Goal: Task Accomplishment & Management: Use online tool/utility

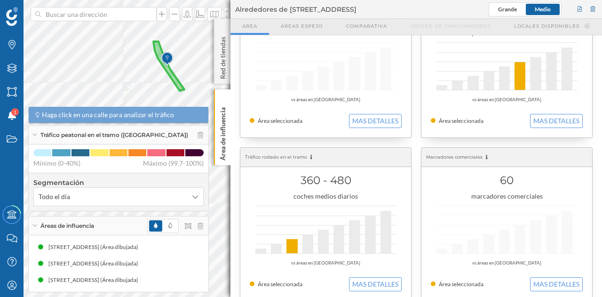
scroll to position [235, 0]
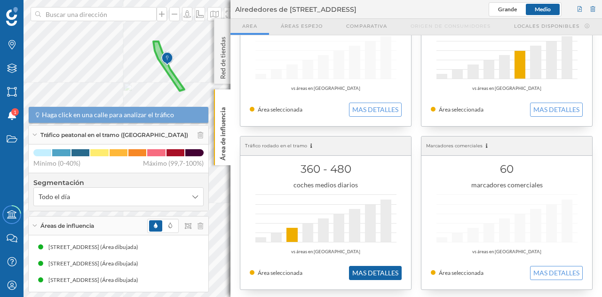
click at [384, 275] on button "MAS DETALLES" at bounding box center [375, 273] width 53 height 14
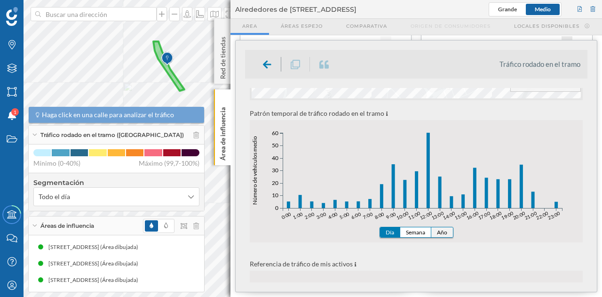
click at [442, 231] on button "Año" at bounding box center [442, 232] width 22 height 10
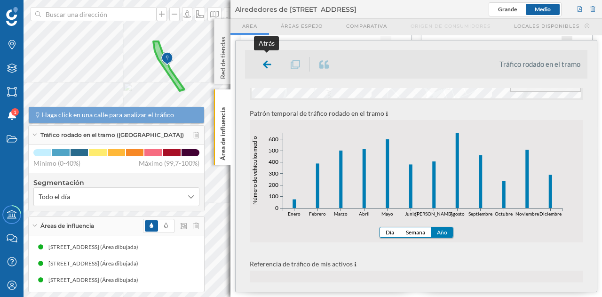
click at [261, 63] on div at bounding box center [267, 64] width 28 height 15
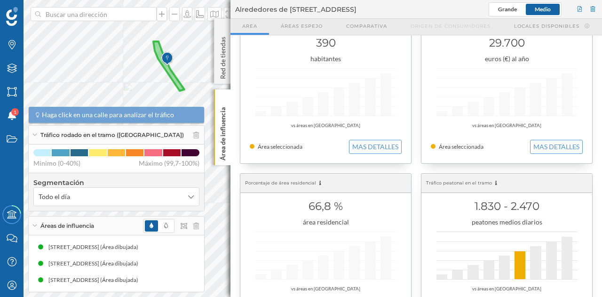
scroll to position [0, 0]
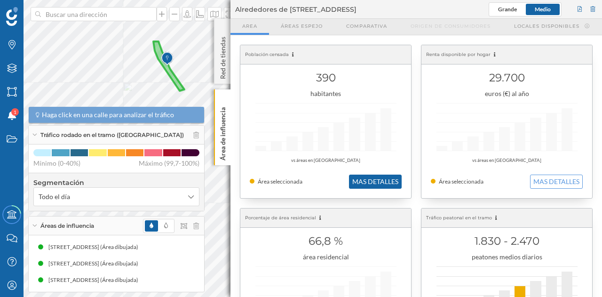
click at [388, 176] on button "MAS DETALLES" at bounding box center [375, 181] width 53 height 14
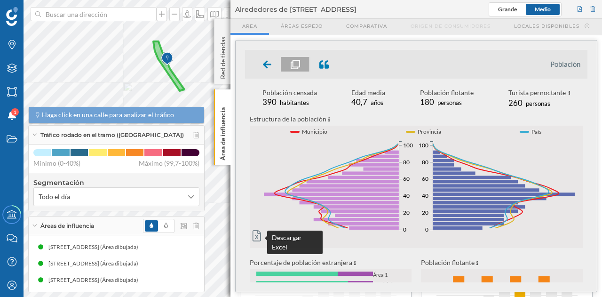
click at [253, 235] on icon at bounding box center [257, 235] width 8 height 11
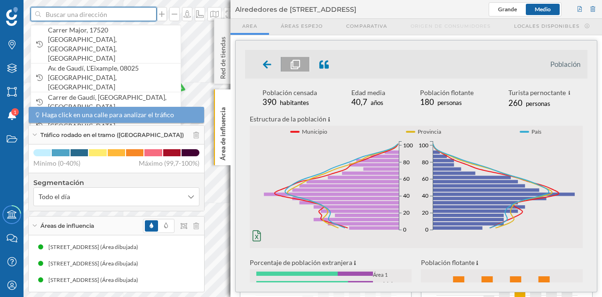
click at [92, 10] on input at bounding box center [93, 14] width 105 height 14
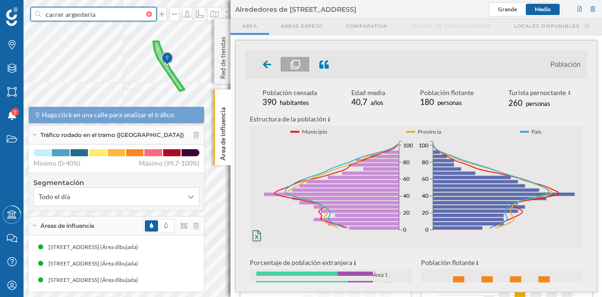
type input "carrer argenteria"
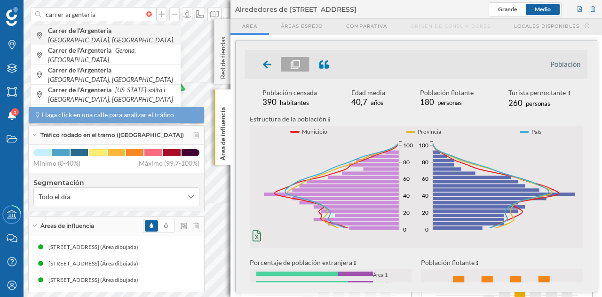
click at [103, 39] on span "Carrer de l'Argenteria Barcelona, España" at bounding box center [112, 35] width 128 height 19
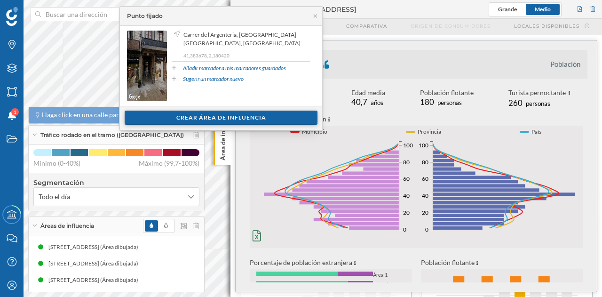
click at [240, 117] on div "Crear área de influencia" at bounding box center [221, 118] width 193 height 14
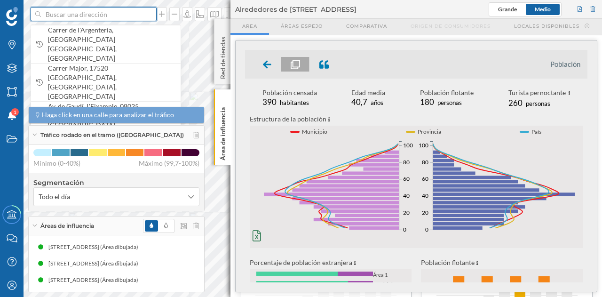
click at [103, 10] on input at bounding box center [93, 14] width 105 height 14
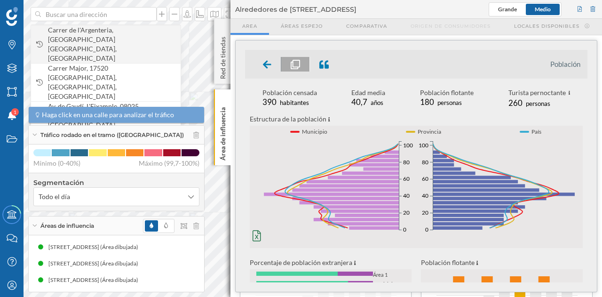
click at [120, 35] on span "Carrer de l'Argenteria, Ciutat Vella, 08003 Barcelona, España" at bounding box center [112, 44] width 128 height 38
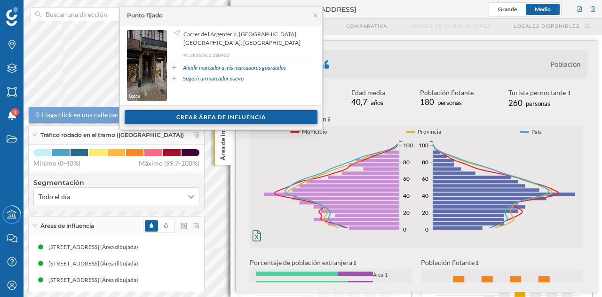
click at [218, 116] on div "Crear área de influencia" at bounding box center [221, 117] width 193 height 14
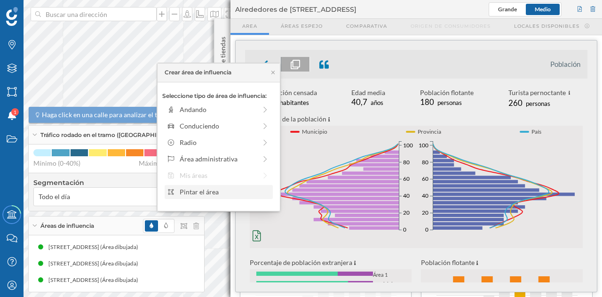
click at [205, 191] on div "Pintar el área" at bounding box center [225, 192] width 90 height 10
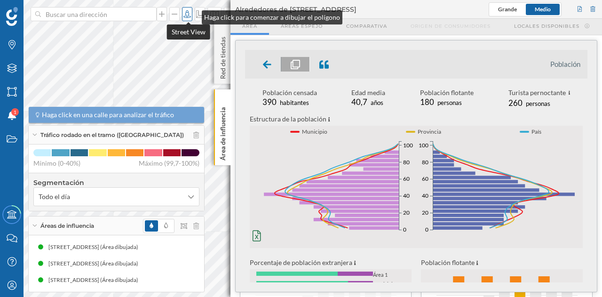
click at [192, 15] on div "Marcas Capas Áreas Notificaciones 1 Estados Academy Contacta con nosotros Centr…" at bounding box center [301, 148] width 602 height 297
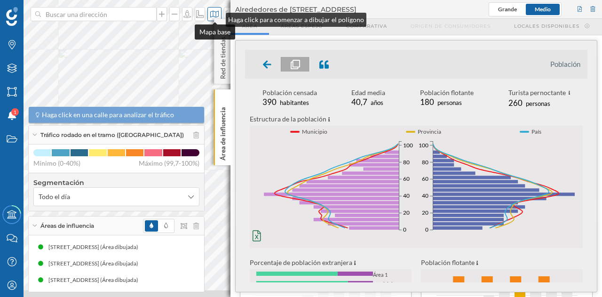
click at [216, 17] on div "Marcas Capas Áreas Notificaciones 1 Estados Academy Contacta con nosotros Centr…" at bounding box center [301, 148] width 602 height 297
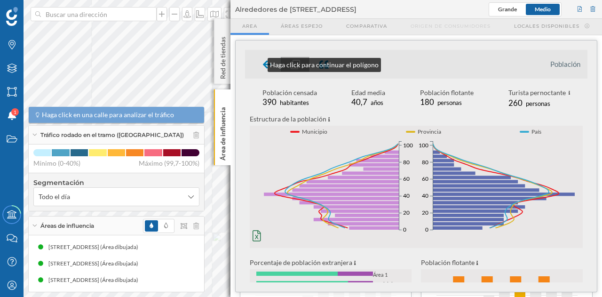
click at [259, 63] on div "Marcas Capas Áreas Notificaciones 1 Estados Academy Contacta con nosotros Centr…" at bounding box center [301, 148] width 602 height 297
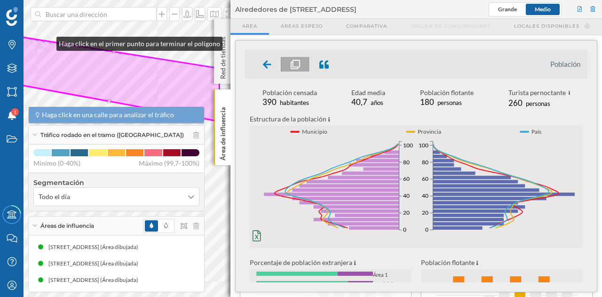
drag, startPoint x: 137, startPoint y: 33, endPoint x: 47, endPoint y: 41, distance: 90.2
click at [47, 41] on icon at bounding box center [99, 78] width 242 height 87
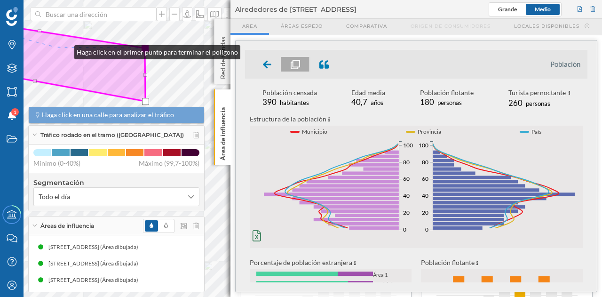
drag, startPoint x: 139, startPoint y: 70, endPoint x: 29, endPoint y: 42, distance: 114.0
click at [29, 42] on icon at bounding box center [25, 58] width 242 height 87
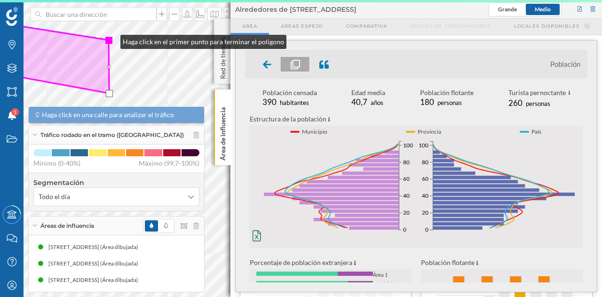
click at [111, 39] on div at bounding box center [108, 40] width 7 height 7
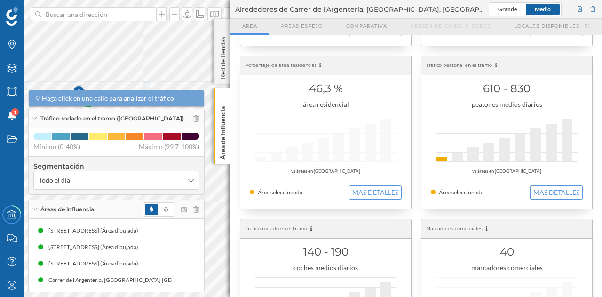
scroll to position [141, 0]
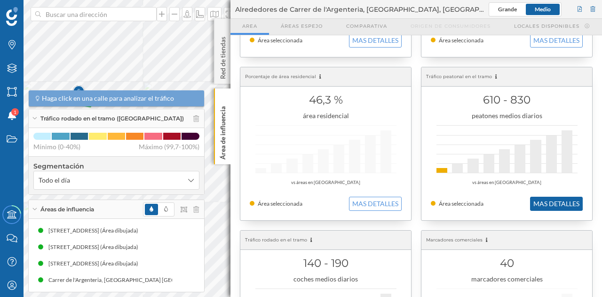
click at [563, 205] on button "MAS DETALLES" at bounding box center [556, 204] width 53 height 14
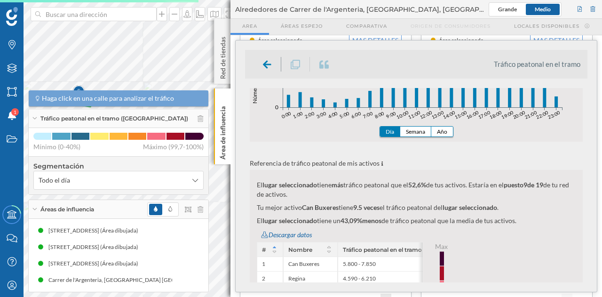
scroll to position [282, 0]
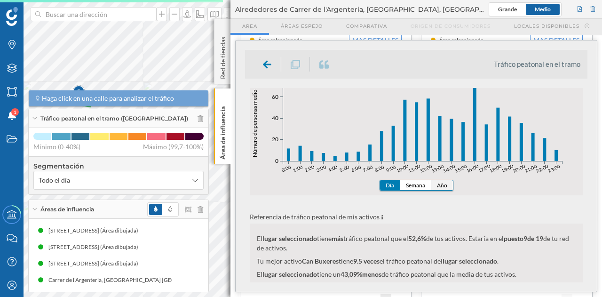
click at [438, 184] on button "Año" at bounding box center [442, 185] width 22 height 10
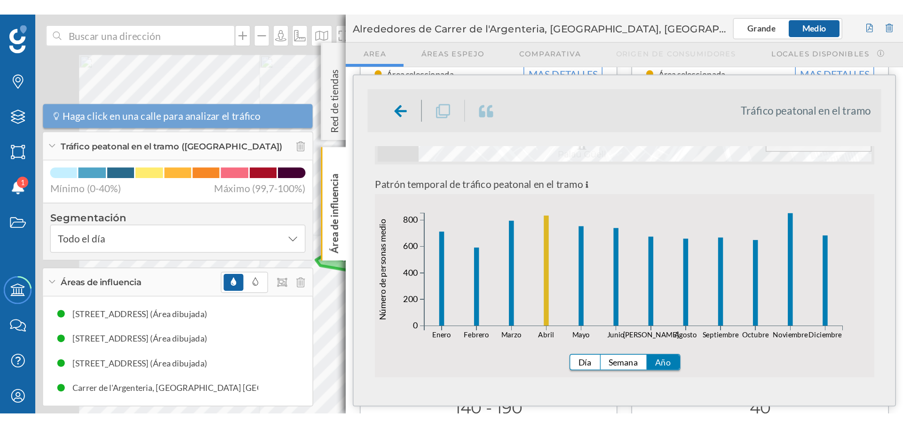
scroll to position [106, 0]
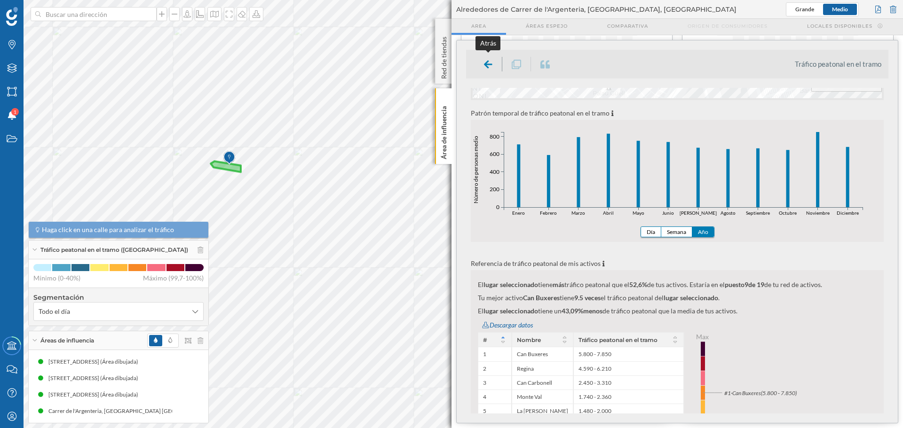
click at [484, 63] on icon at bounding box center [488, 64] width 8 height 9
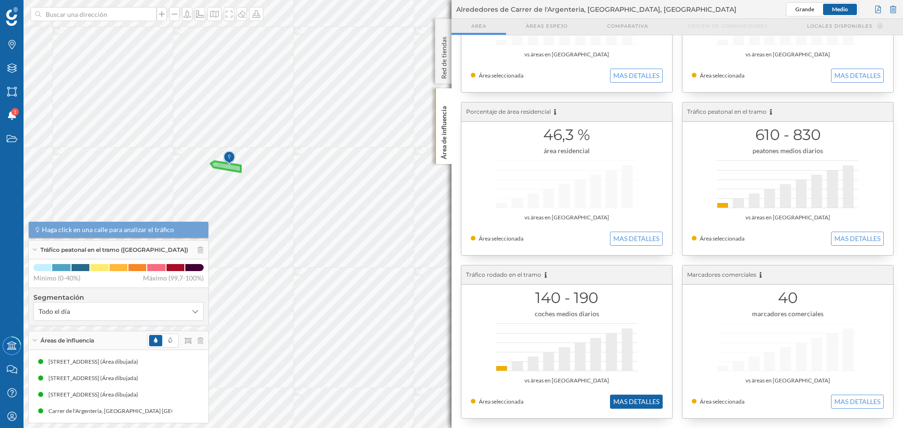
click at [601, 296] on button "MAS DETALLES" at bounding box center [636, 402] width 53 height 14
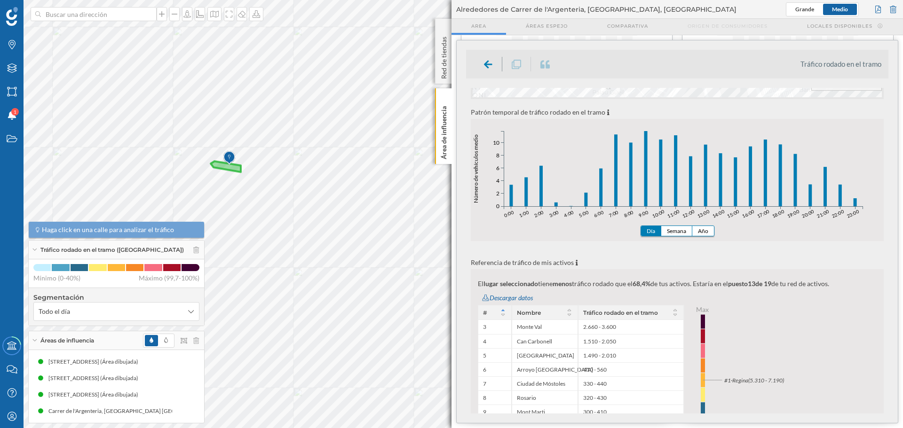
scroll to position [235, 0]
click at [601, 229] on button "Año" at bounding box center [703, 232] width 22 height 10
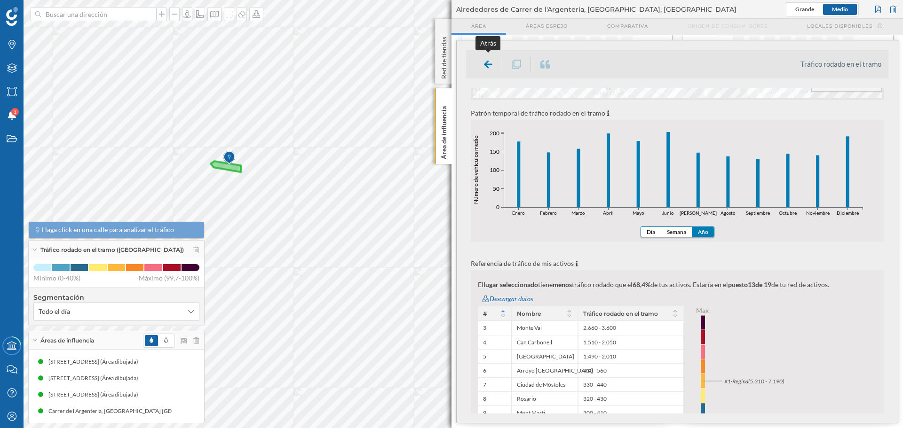
click at [492, 60] on div at bounding box center [488, 64] width 28 height 15
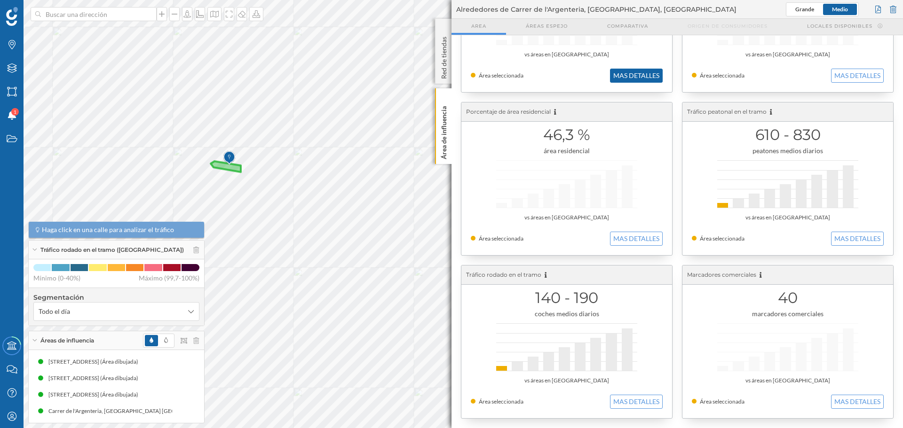
click at [601, 72] on button "MAS DETALLES" at bounding box center [636, 76] width 53 height 14
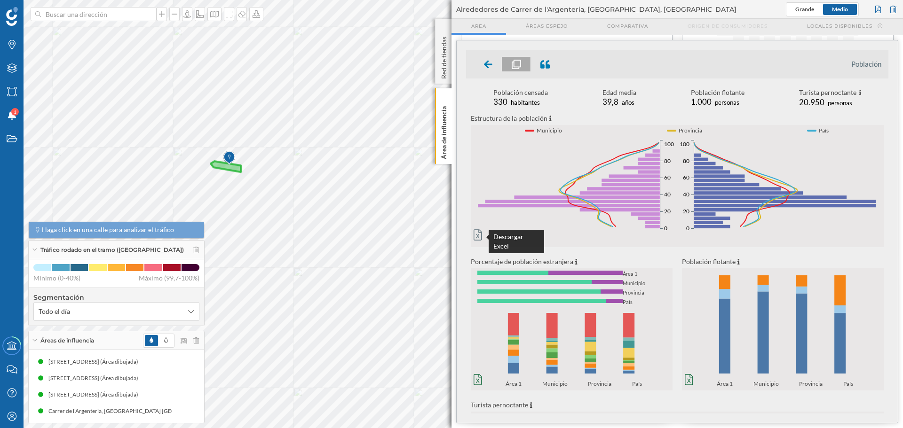
click at [478, 237] on icon at bounding box center [478, 234] width 8 height 11
click at [85, 15] on input at bounding box center [93, 14] width 105 height 14
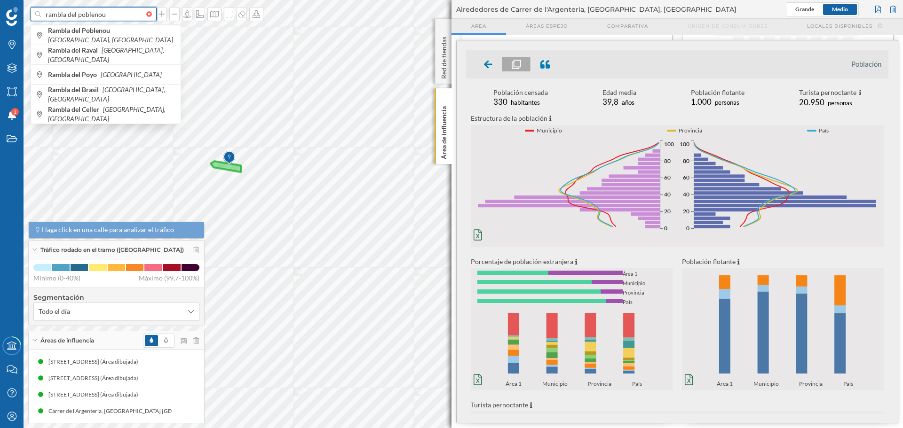
type input "rambla del poblenou"
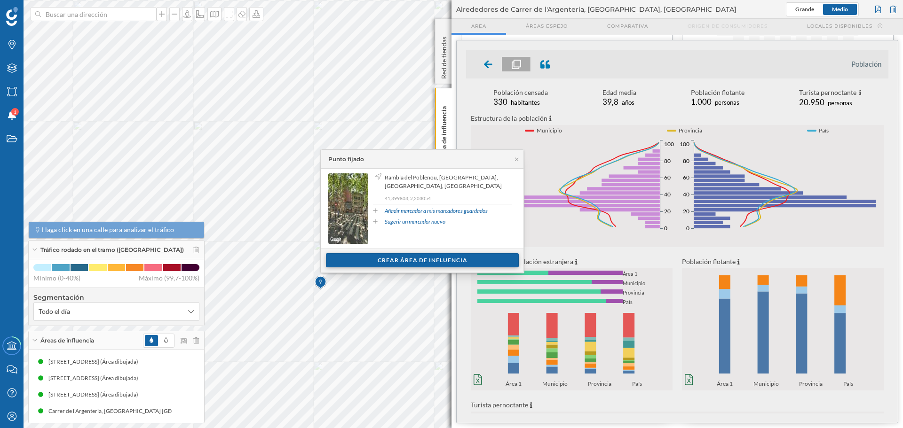
click at [417, 262] on div "Crear área de influencia" at bounding box center [422, 260] width 193 height 14
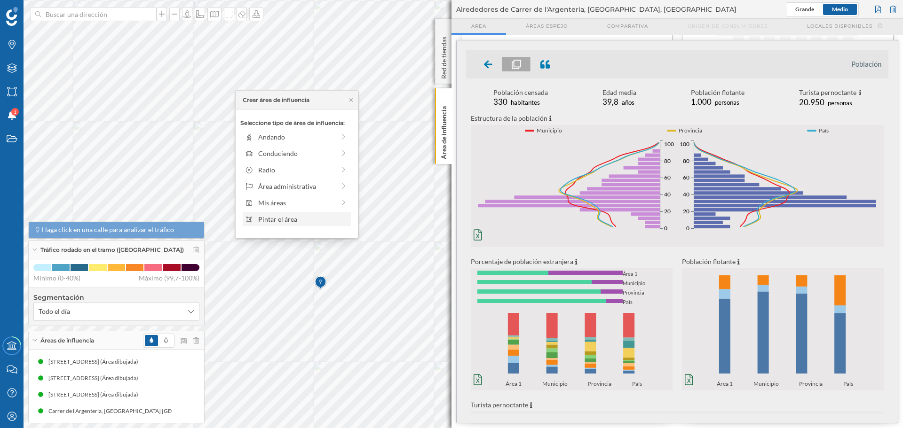
click at [305, 219] on div "Pintar el área" at bounding box center [303, 219] width 90 height 10
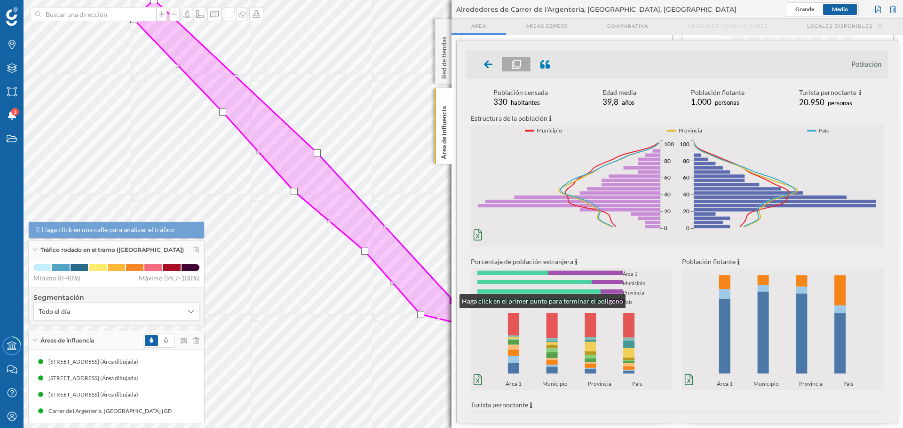
click at [450, 296] on div at bounding box center [453, 300] width 7 height 7
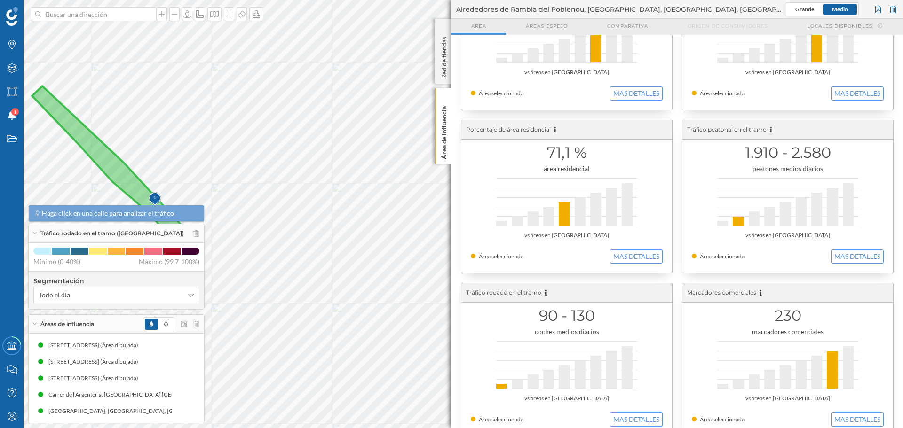
scroll to position [106, 0]
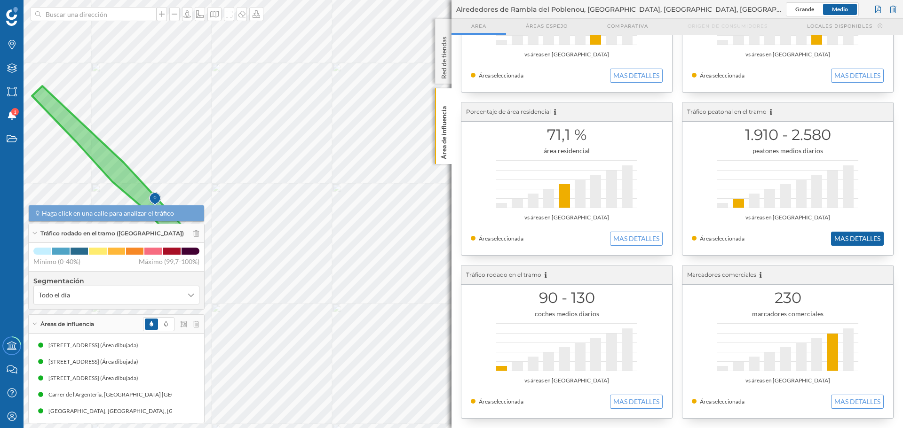
click at [601, 239] on button "MAS DETALLES" at bounding box center [857, 239] width 53 height 14
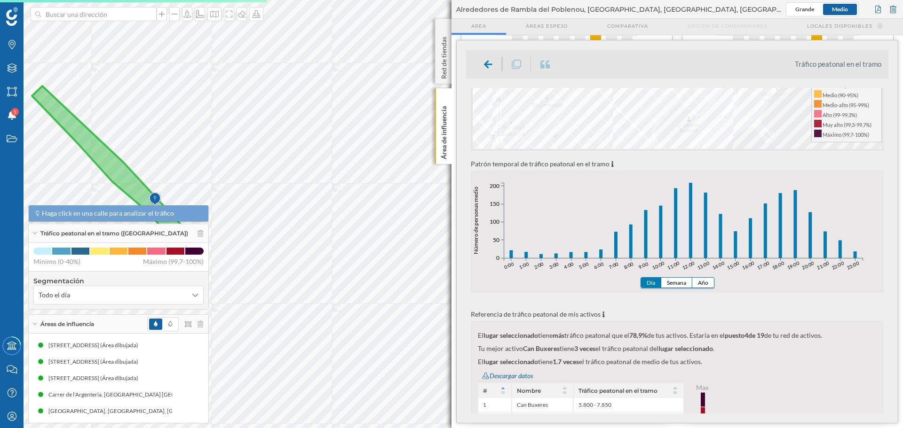
scroll to position [188, 0]
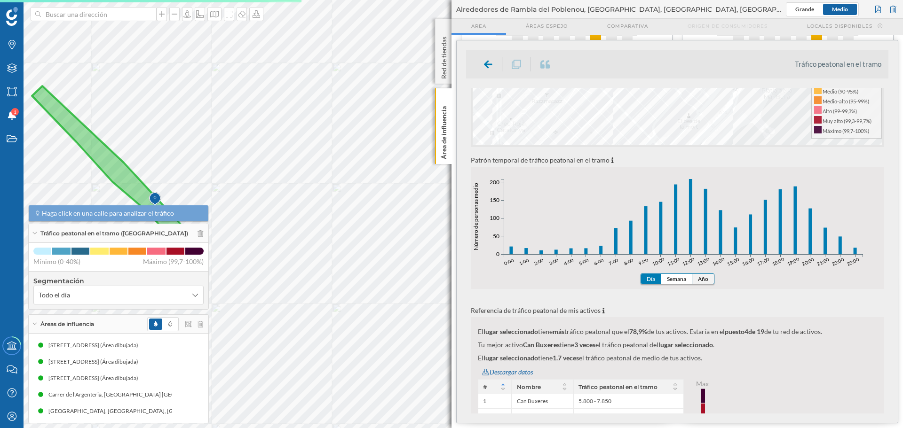
click at [601, 281] on button "Año" at bounding box center [703, 279] width 22 height 10
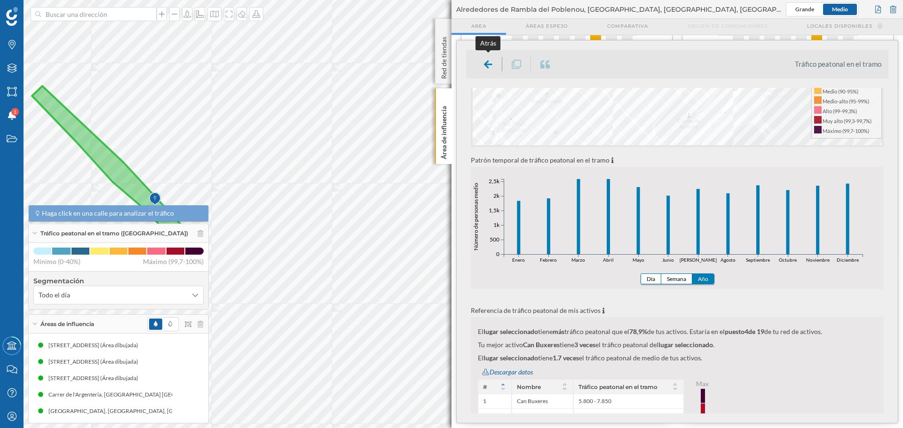
click at [491, 69] on icon at bounding box center [488, 63] width 8 height 11
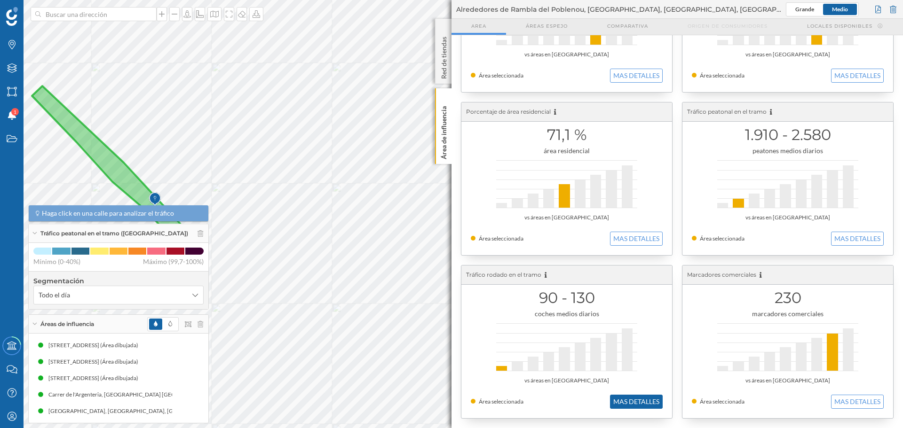
click at [601, 296] on button "MAS DETALLES" at bounding box center [636, 402] width 53 height 14
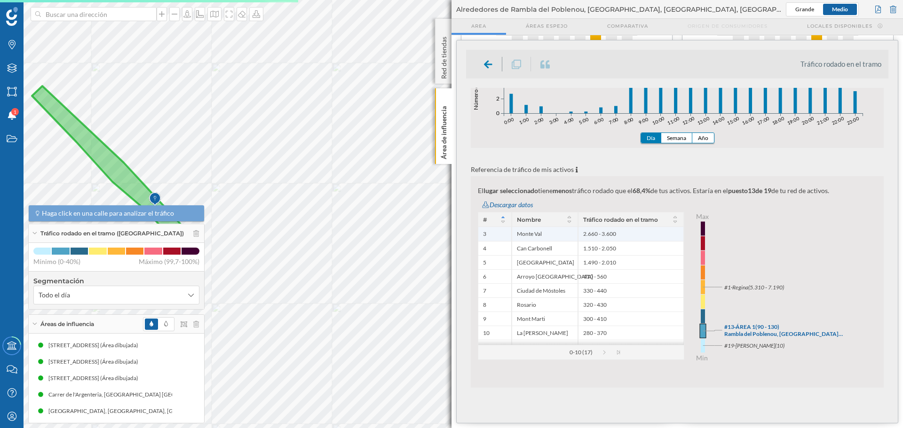
scroll to position [235, 0]
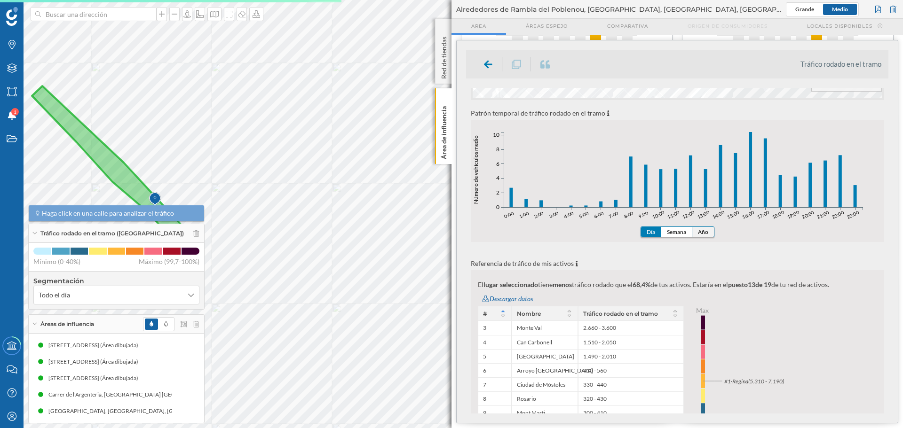
click at [601, 233] on button "Año" at bounding box center [703, 232] width 22 height 10
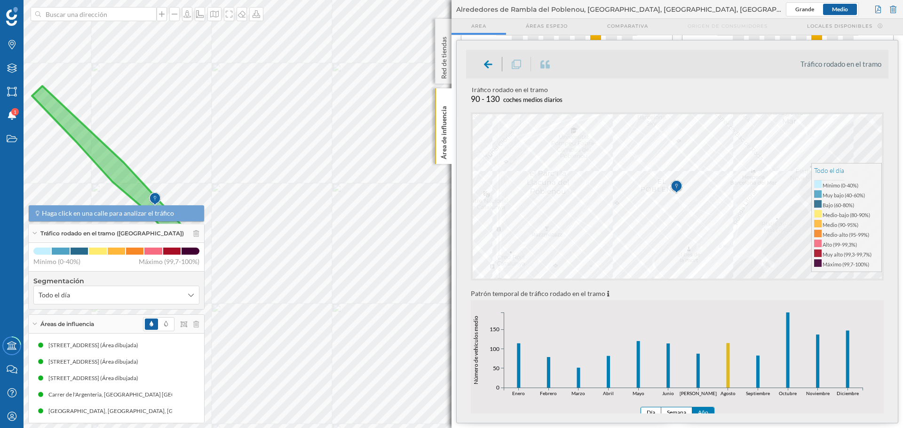
scroll to position [94, 0]
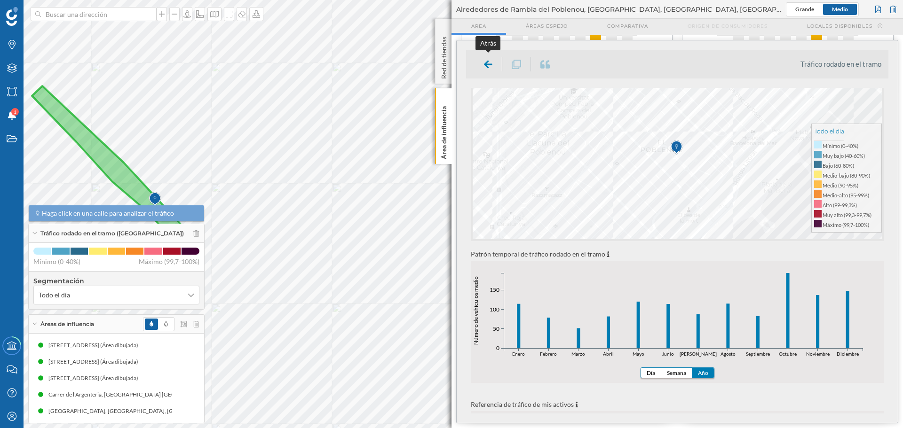
click at [484, 60] on icon at bounding box center [488, 64] width 8 height 9
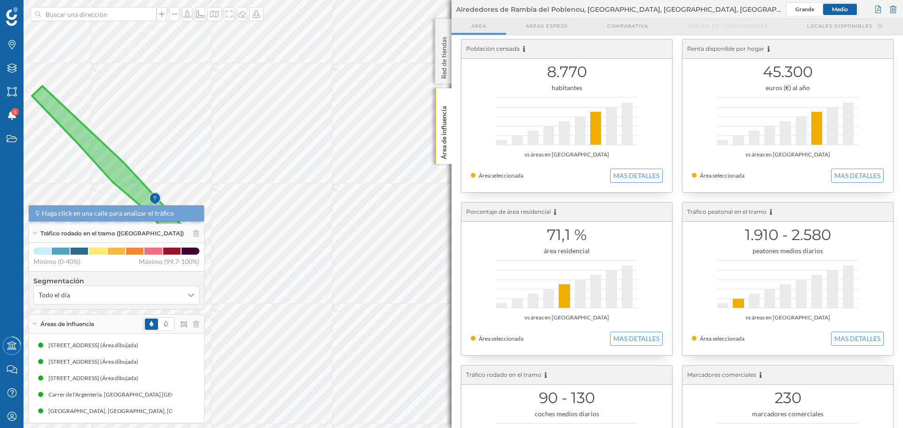
scroll to position [0, 0]
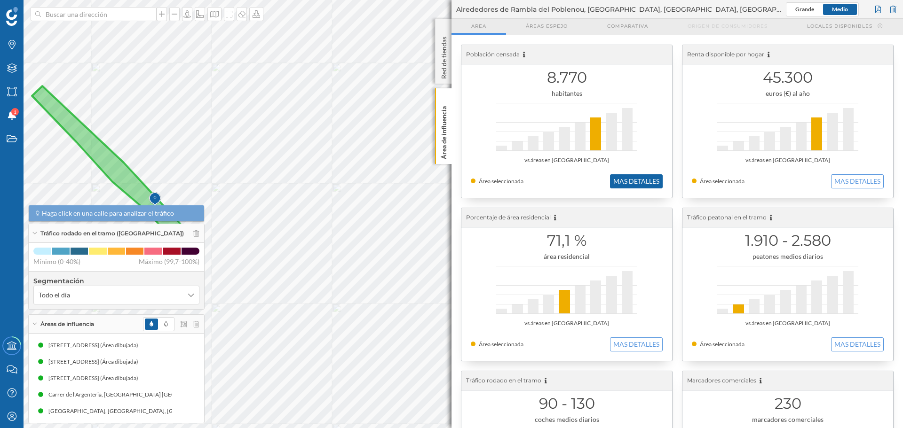
click at [601, 181] on button "MAS DETALLES" at bounding box center [636, 181] width 53 height 14
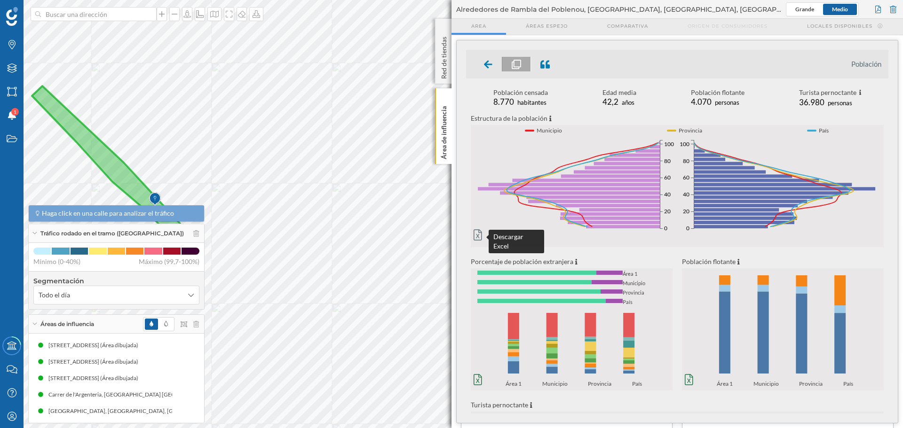
click at [474, 235] on icon at bounding box center [478, 234] width 8 height 11
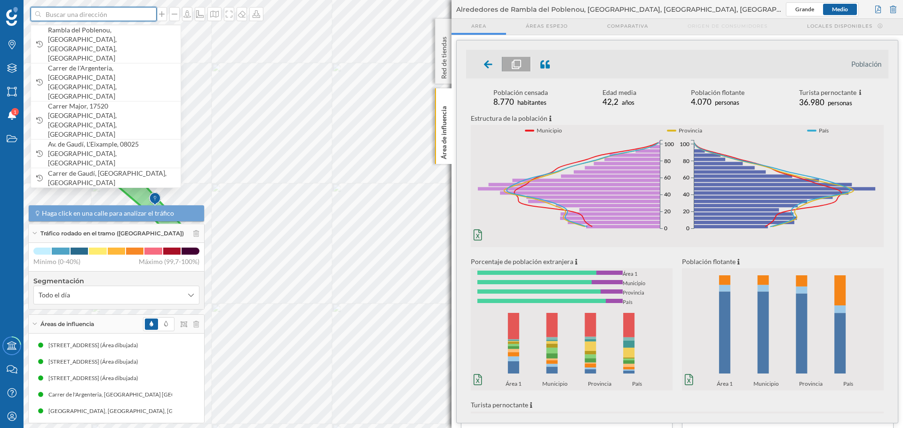
click at [69, 12] on input at bounding box center [93, 14] width 105 height 14
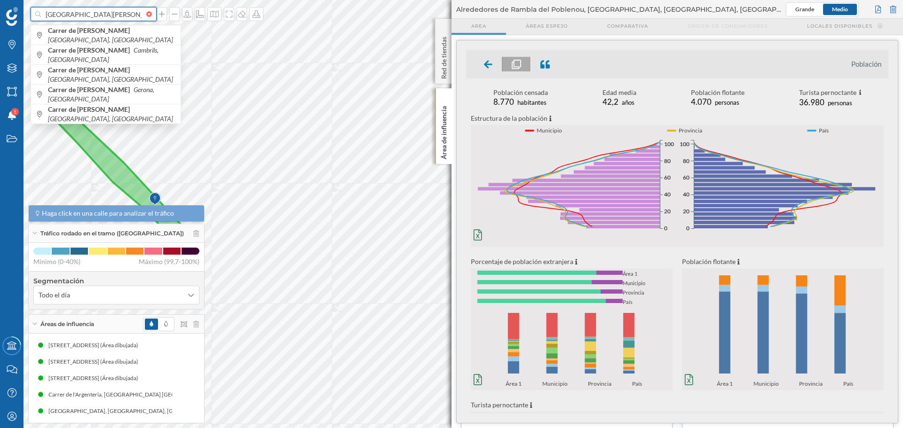
type input "carrer de pau casals"
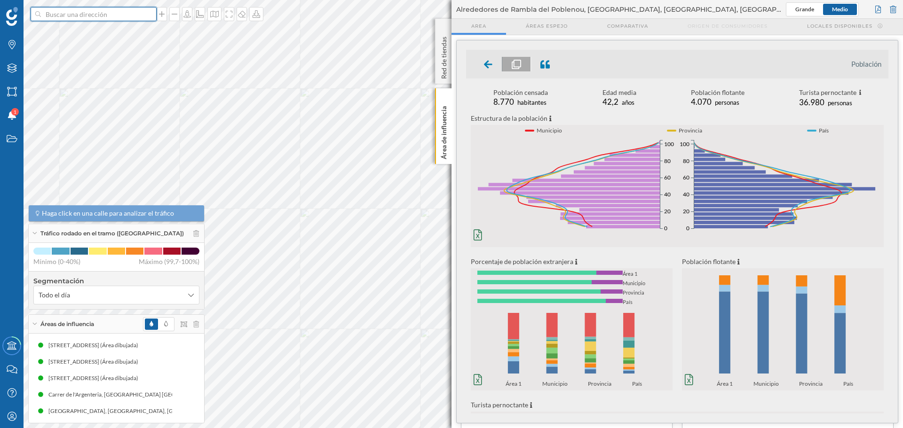
click at [92, 10] on input at bounding box center [93, 14] width 105 height 14
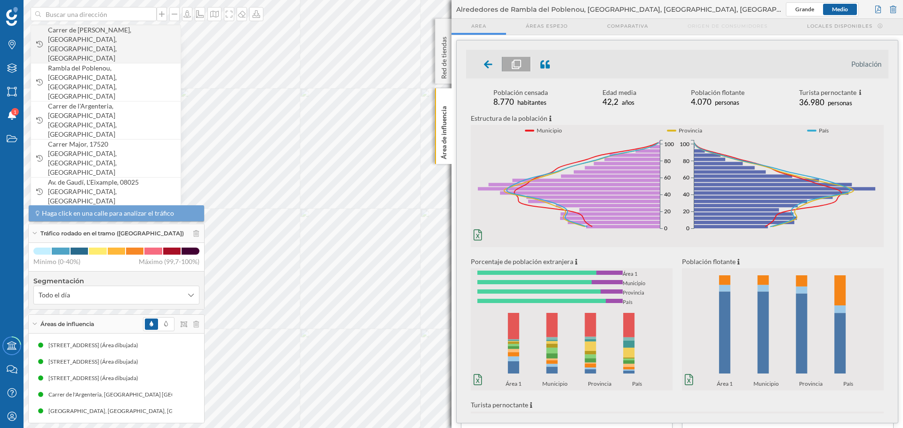
click at [106, 34] on span "Carrer de Pau Casals, 08243 Manresa, Barcelona, España" at bounding box center [112, 44] width 128 height 38
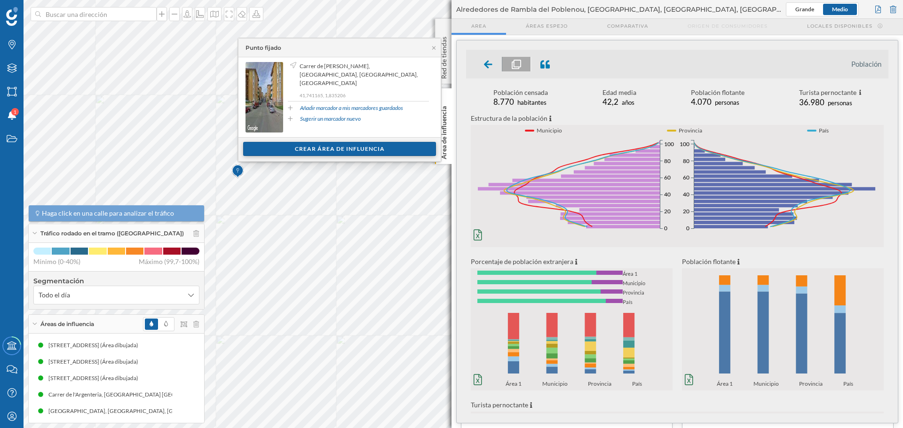
drag, startPoint x: 340, startPoint y: 150, endPoint x: 332, endPoint y: 150, distance: 8.9
click at [332, 150] on div "Crear área de influencia" at bounding box center [339, 149] width 193 height 14
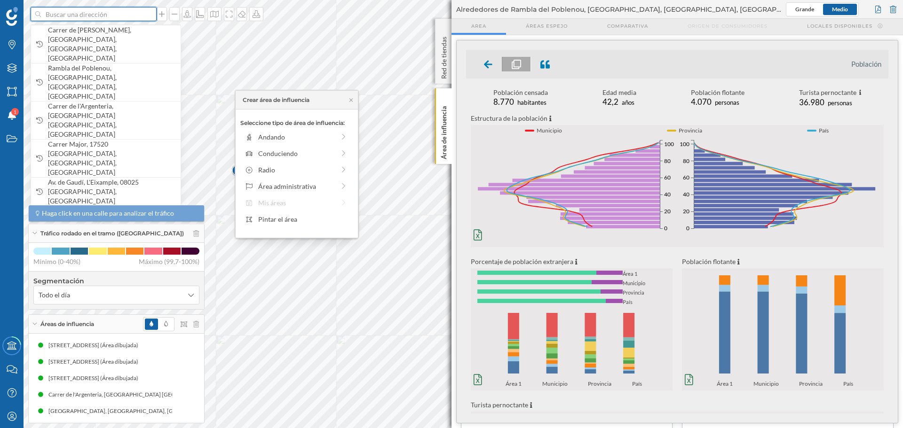
click at [124, 13] on input at bounding box center [93, 14] width 105 height 14
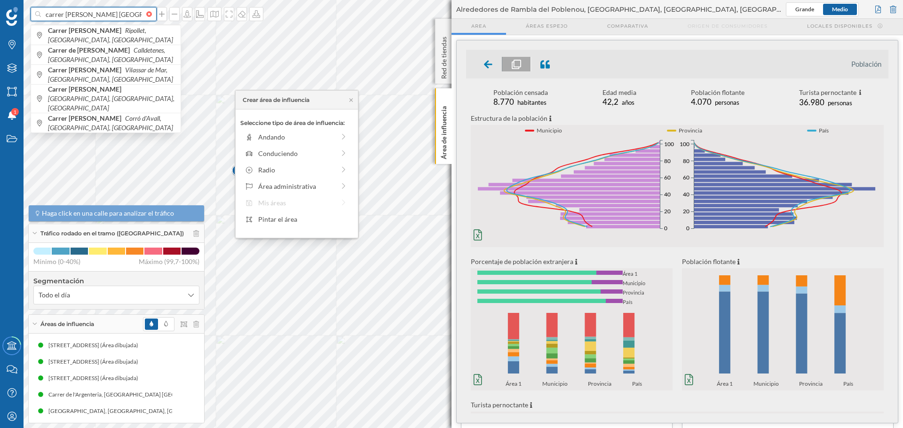
drag, startPoint x: 64, startPoint y: 13, endPoint x: 3, endPoint y: 6, distance: 61.5
click at [3, 6] on div "carrer pau casals barcelona Carrer Pau Casals Ripollet, Barcelona, España Carre…" at bounding box center [451, 214] width 903 height 428
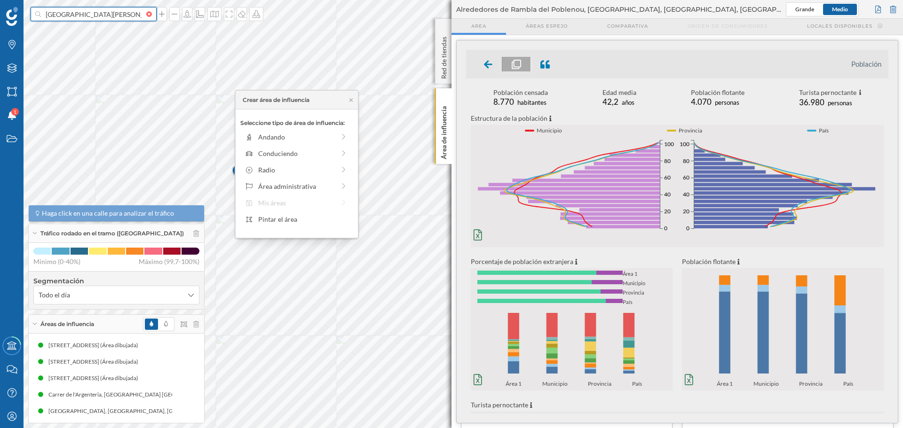
type input "avinguda pau casals barcelona"
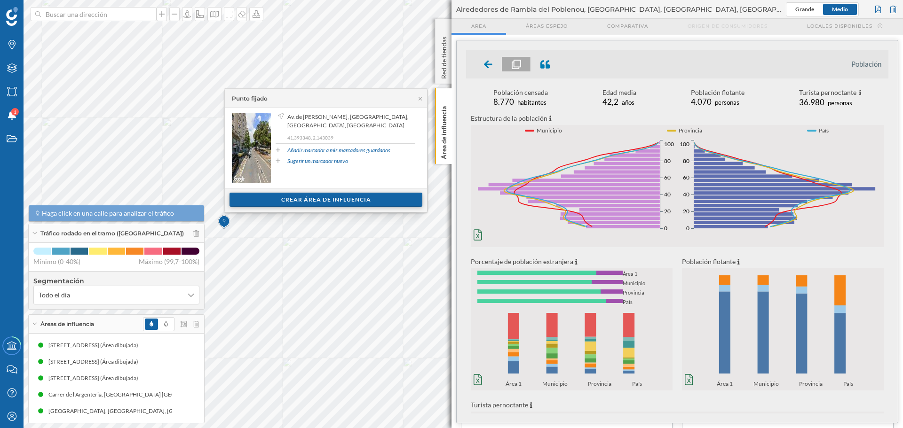
click at [310, 197] on div "Crear área de influencia" at bounding box center [325, 200] width 193 height 14
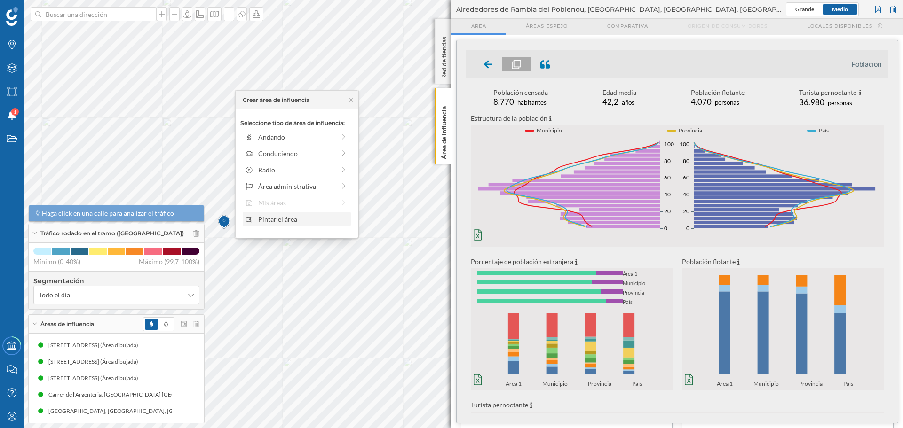
click at [283, 222] on div "Pintar el área" at bounding box center [303, 219] width 90 height 10
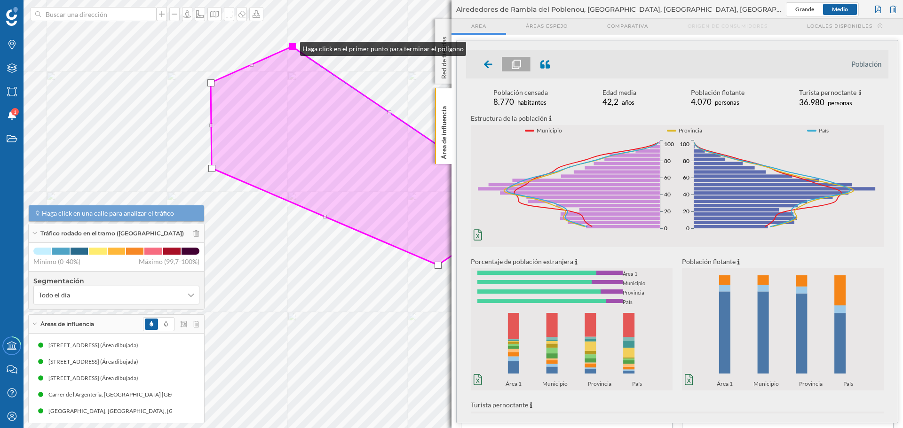
click at [291, 47] on div at bounding box center [292, 46] width 7 height 7
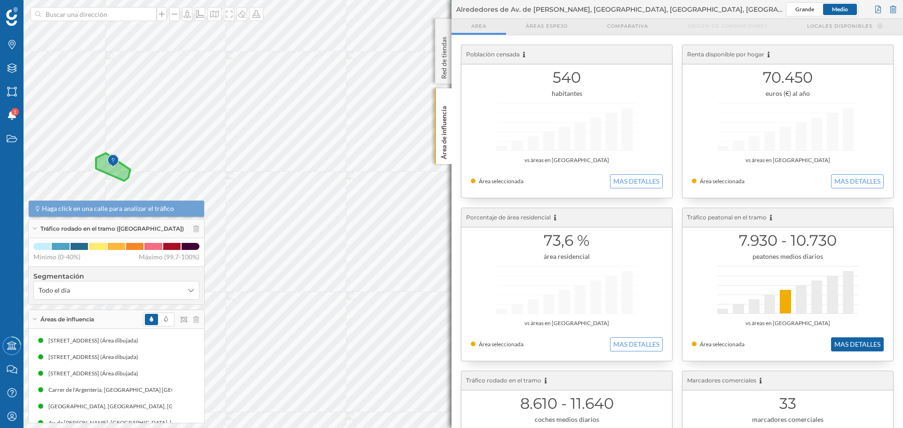
click at [601, 296] on button "MAS DETALLES" at bounding box center [857, 345] width 53 height 14
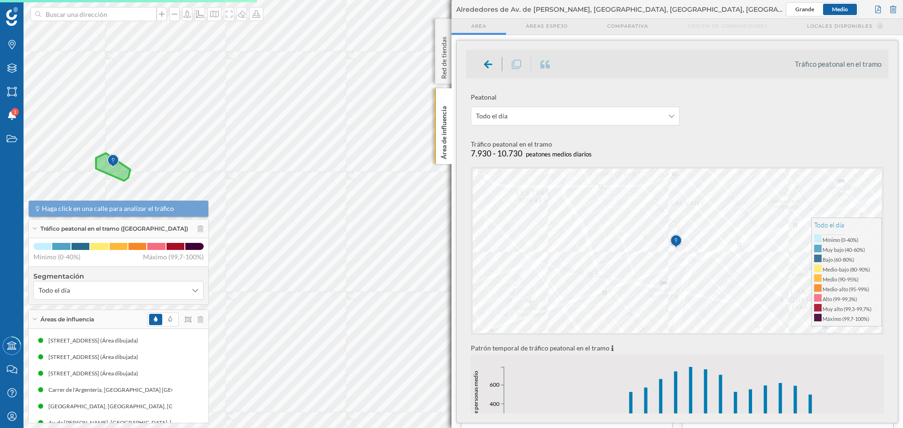
scroll to position [235, 0]
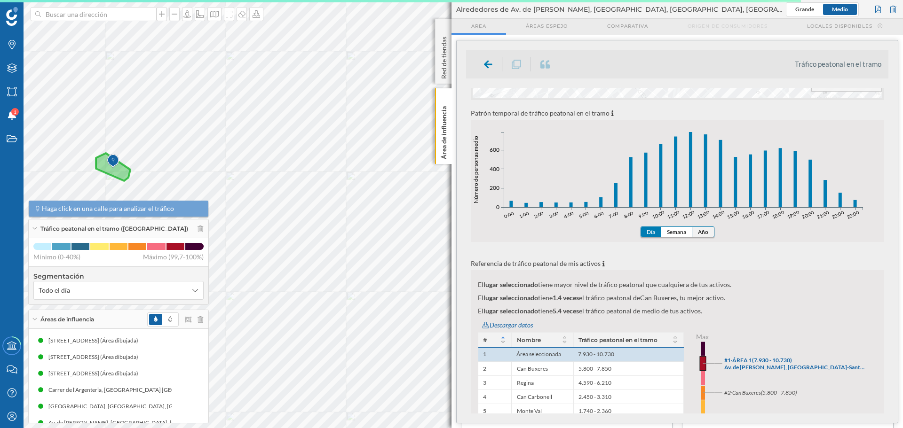
click at [601, 229] on button "Año" at bounding box center [703, 232] width 22 height 10
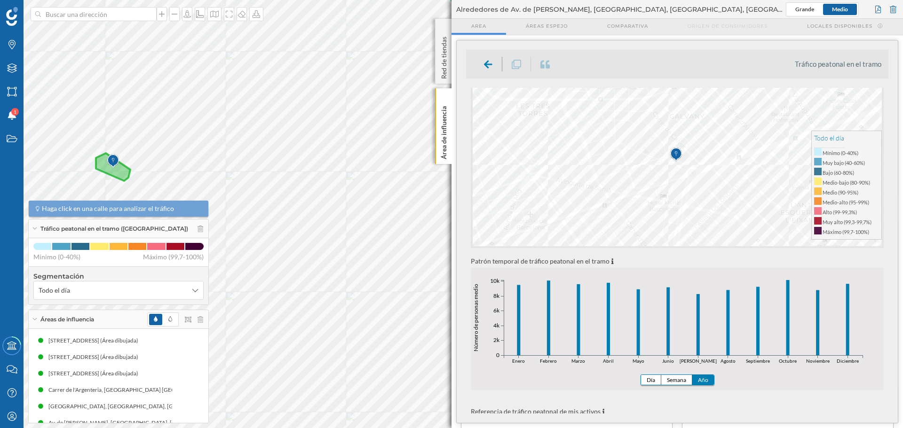
scroll to position [188, 0]
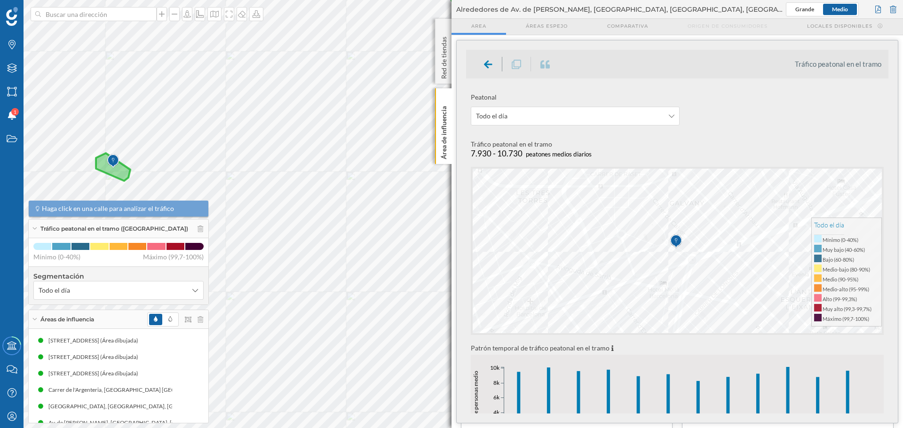
scroll to position [188, 0]
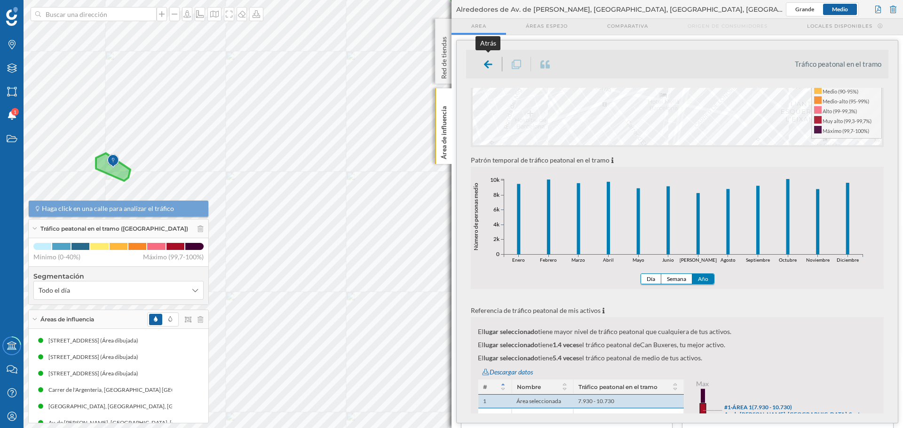
click at [491, 60] on icon at bounding box center [488, 64] width 8 height 9
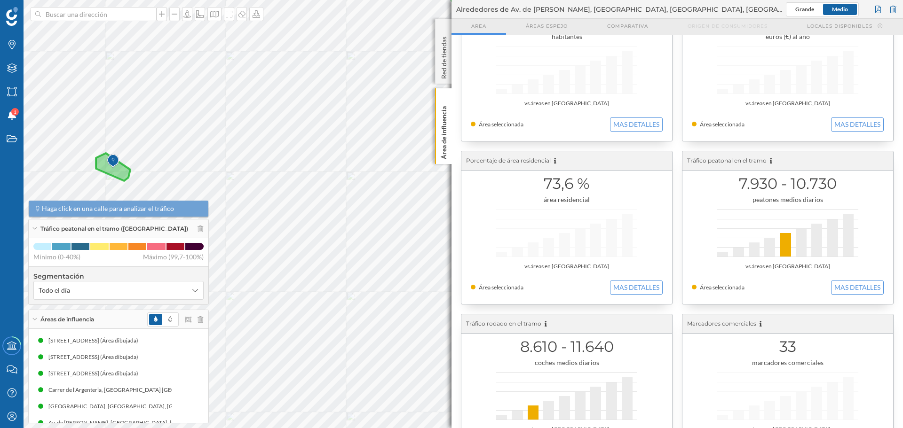
scroll to position [106, 0]
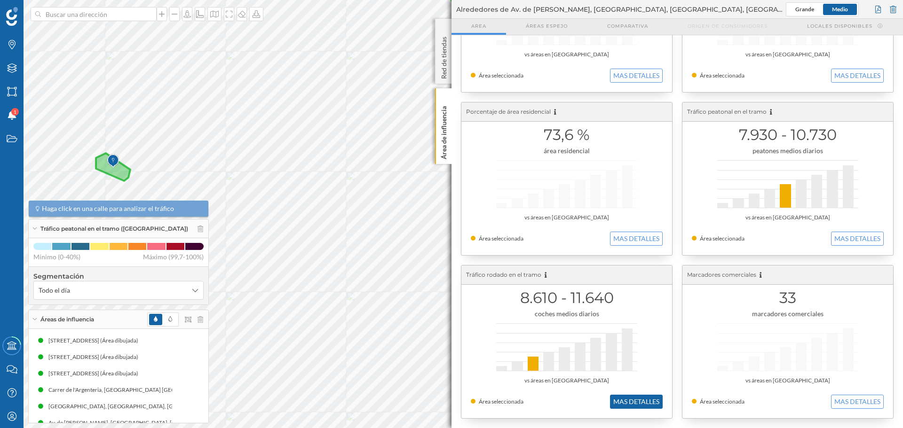
click at [639, 404] on button "MAS DETALLES" at bounding box center [636, 402] width 53 height 14
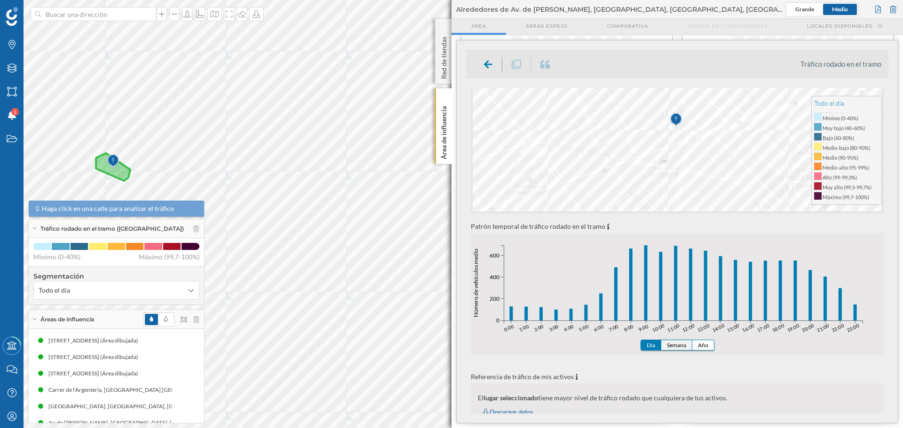
scroll to position [141, 0]
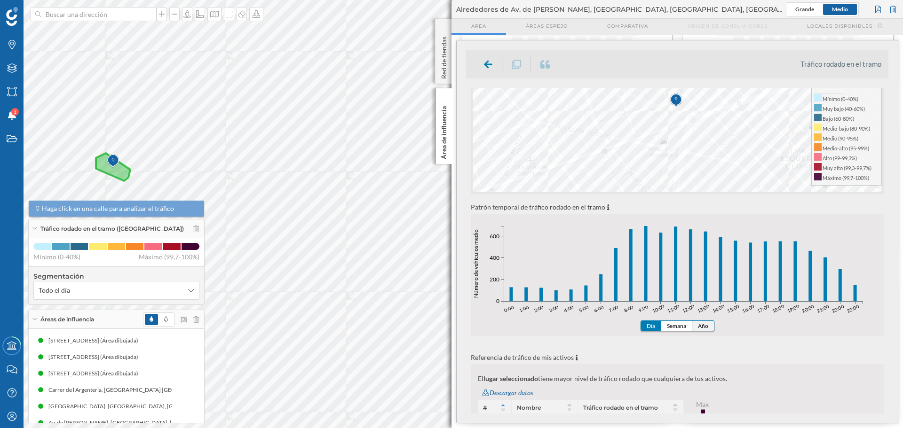
click at [709, 324] on button "Año" at bounding box center [703, 326] width 22 height 10
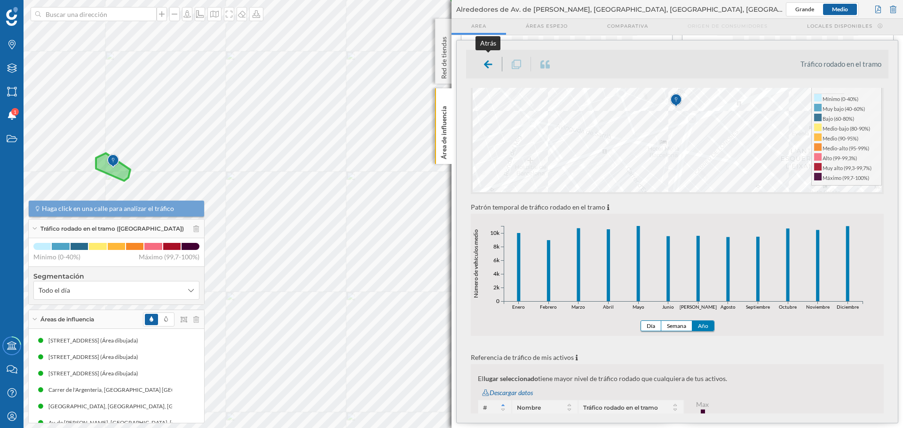
click at [482, 65] on div at bounding box center [488, 64] width 28 height 15
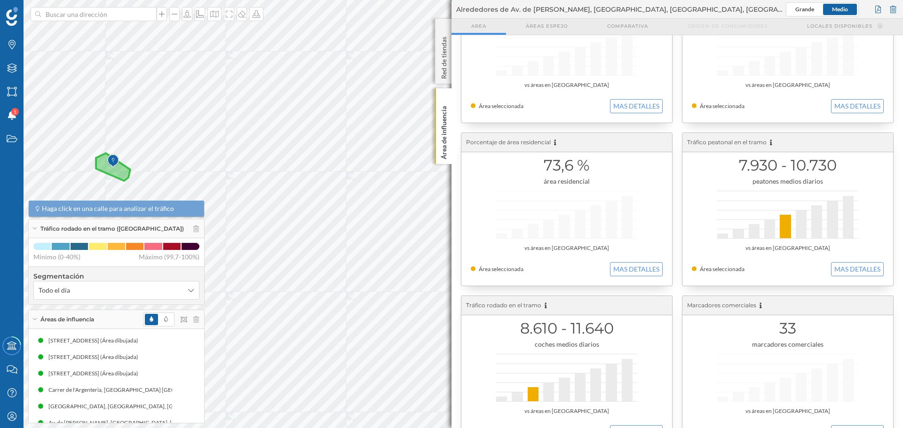
scroll to position [0, 0]
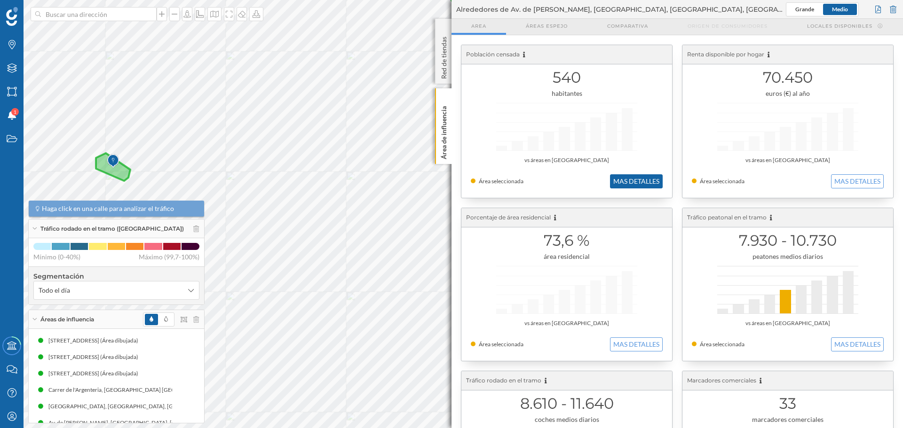
click at [632, 182] on button "MAS DETALLES" at bounding box center [636, 181] width 53 height 14
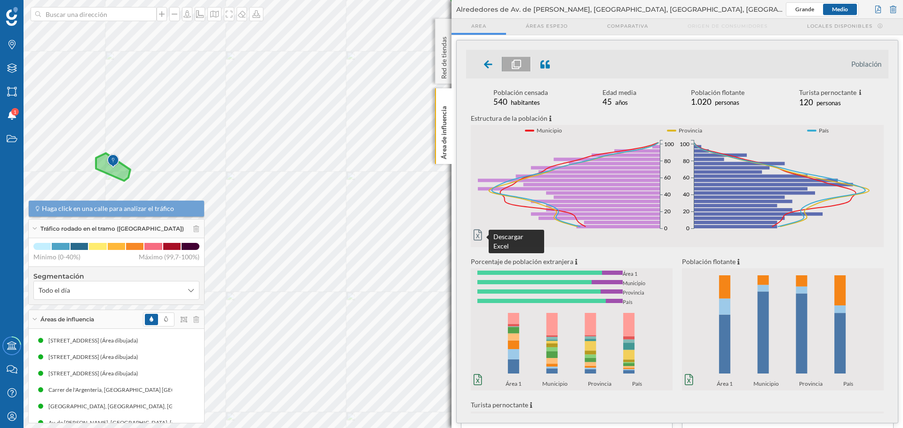
click at [477, 235] on icon at bounding box center [478, 234] width 8 height 11
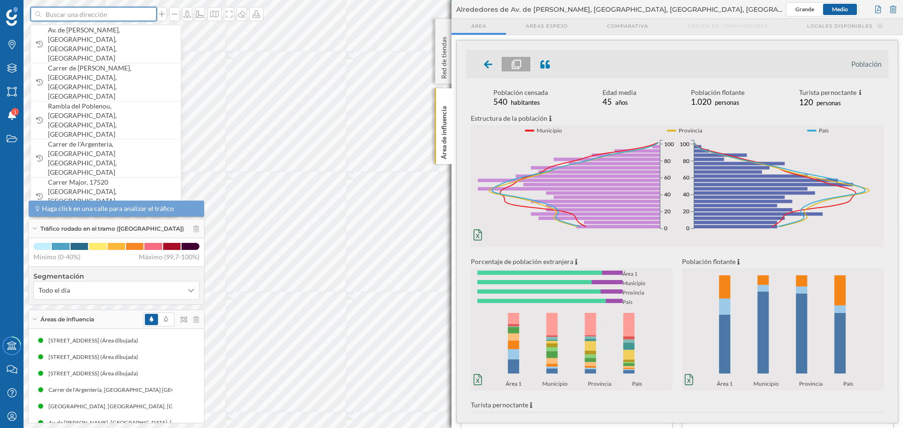
click at [127, 10] on input at bounding box center [93, 14] width 105 height 14
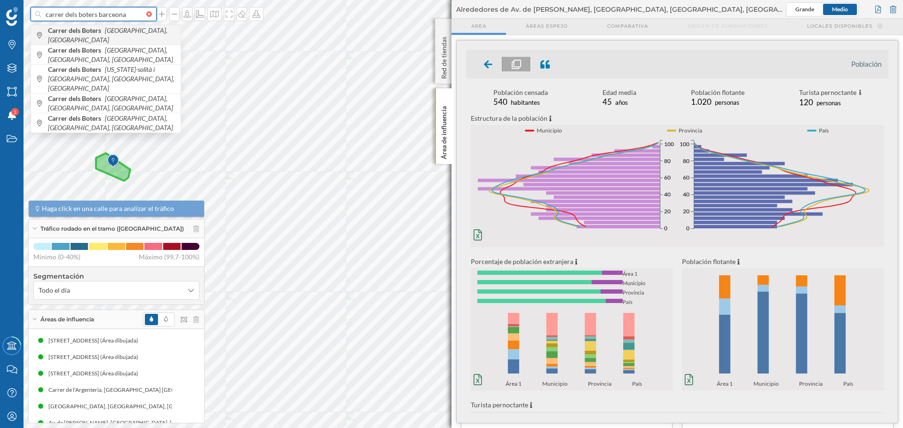
type input "carrer dels boters barceona"
click at [55, 32] on b "Carrer dels Boters" at bounding box center [75, 30] width 55 height 8
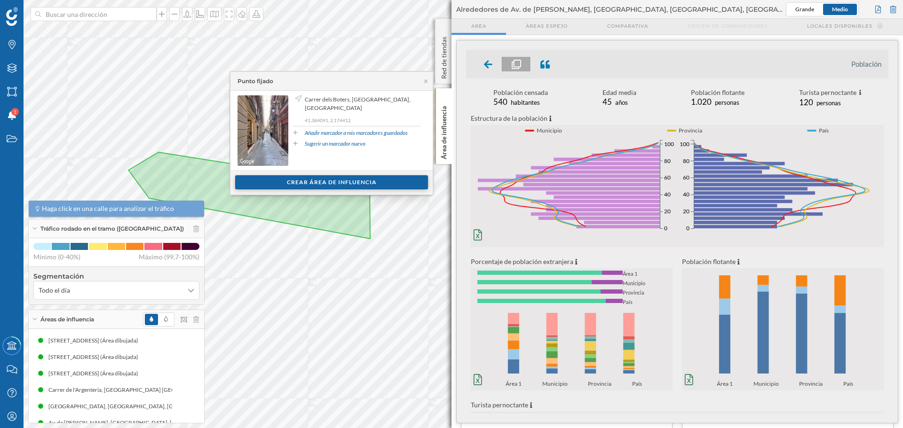
click at [324, 180] on div "Crear área de influencia" at bounding box center [331, 182] width 193 height 14
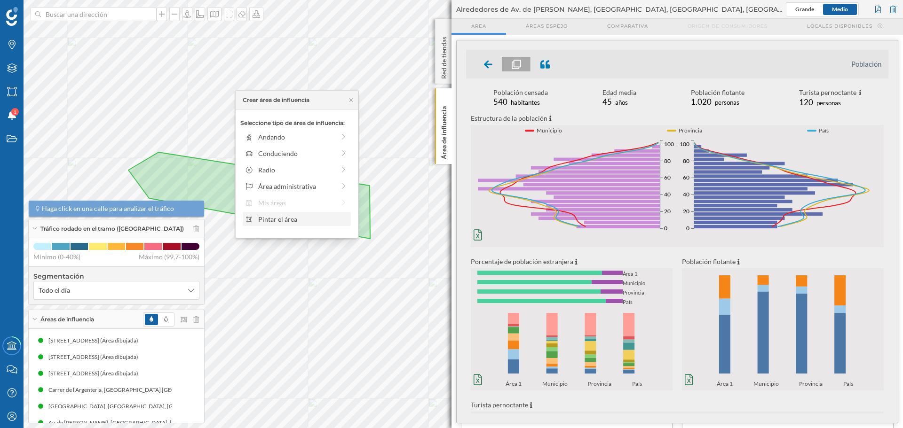
click at [282, 218] on div "Pintar el área" at bounding box center [303, 219] width 90 height 10
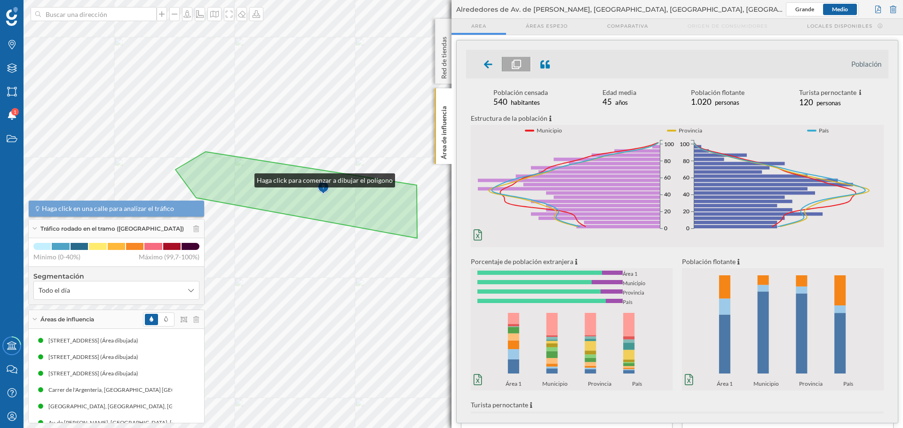
drag, startPoint x: 198, startPoint y: 179, endPoint x: 300, endPoint y: 183, distance: 101.7
click at [300, 183] on icon at bounding box center [296, 195] width 242 height 87
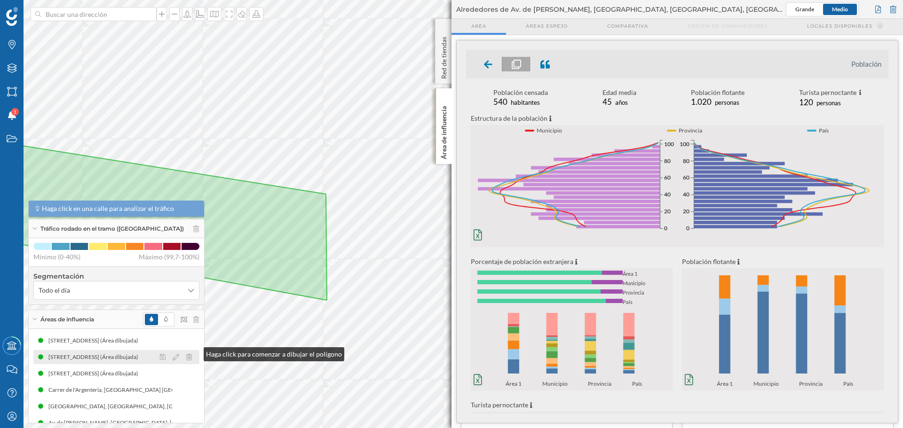
click at [194, 352] on div "Marcas Capas Áreas Notificaciones 1 Estados Academy Contacta con nosotros Centr…" at bounding box center [451, 214] width 903 height 428
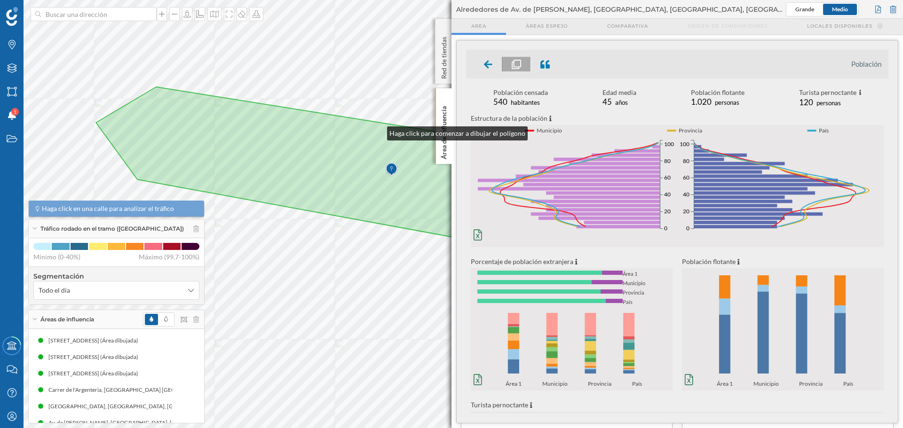
drag, startPoint x: 265, startPoint y: 209, endPoint x: 393, endPoint y: 124, distance: 153.6
click at [382, 130] on icon at bounding box center [337, 174] width 483 height 174
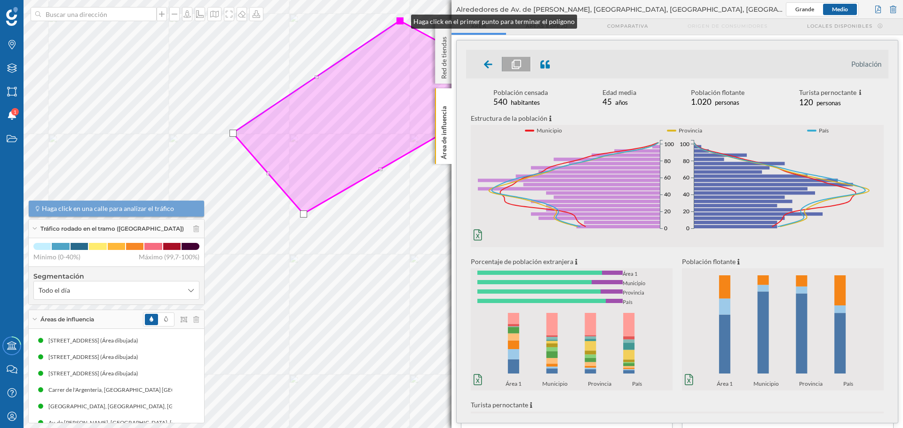
click at [402, 19] on div at bounding box center [399, 20] width 7 height 7
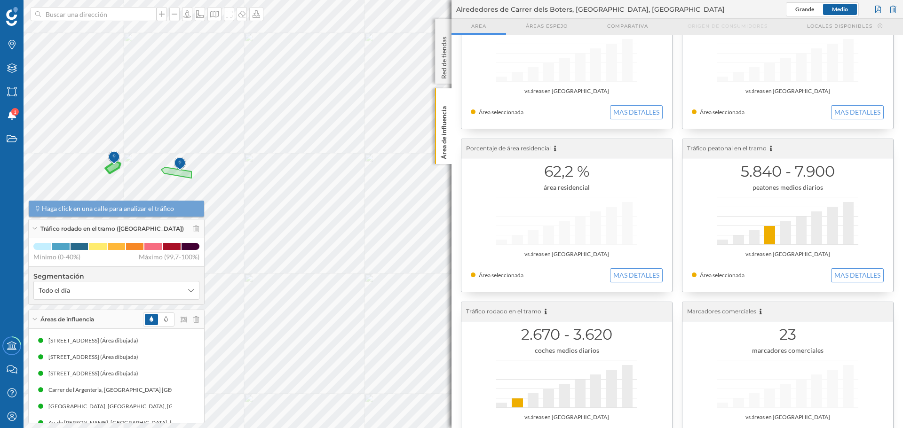
scroll to position [106, 0]
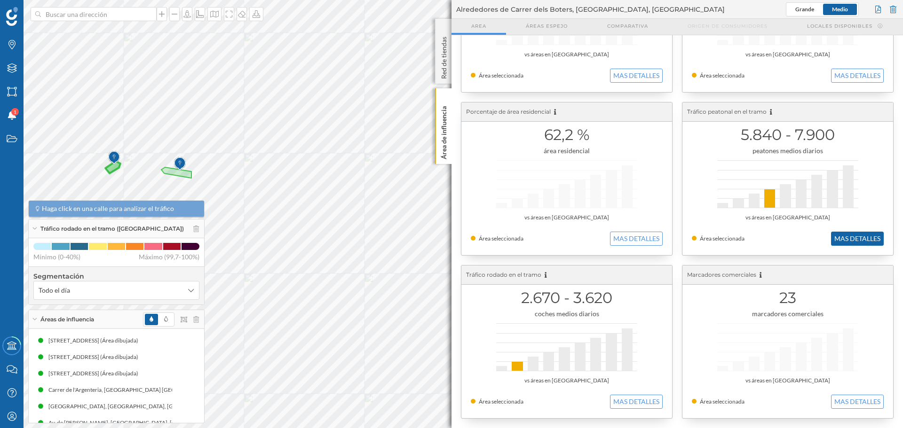
click at [849, 245] on button "MAS DETALLES" at bounding box center [857, 239] width 53 height 14
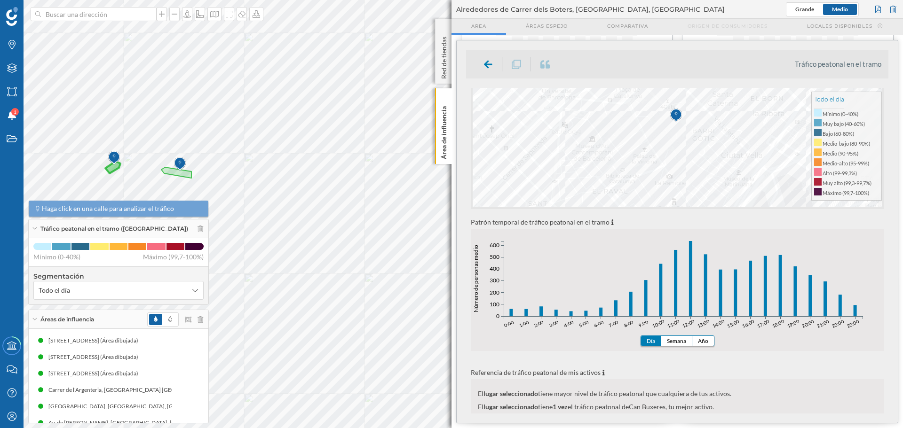
scroll to position [188, 0]
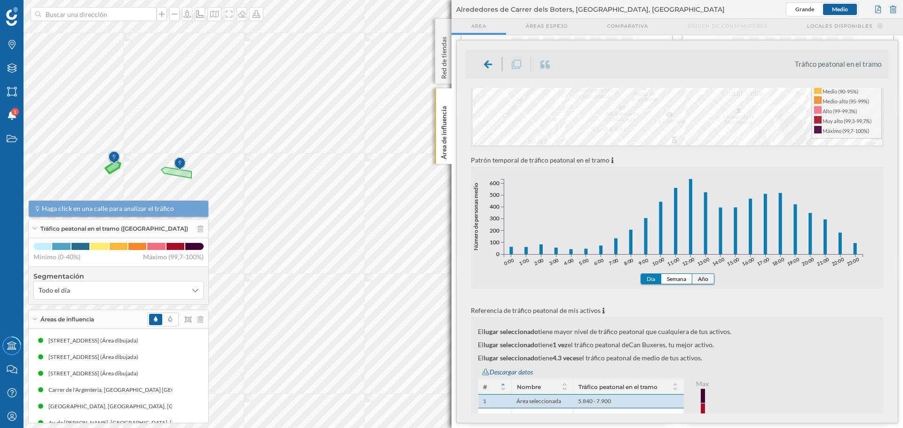
click at [707, 281] on button "Año" at bounding box center [703, 279] width 22 height 10
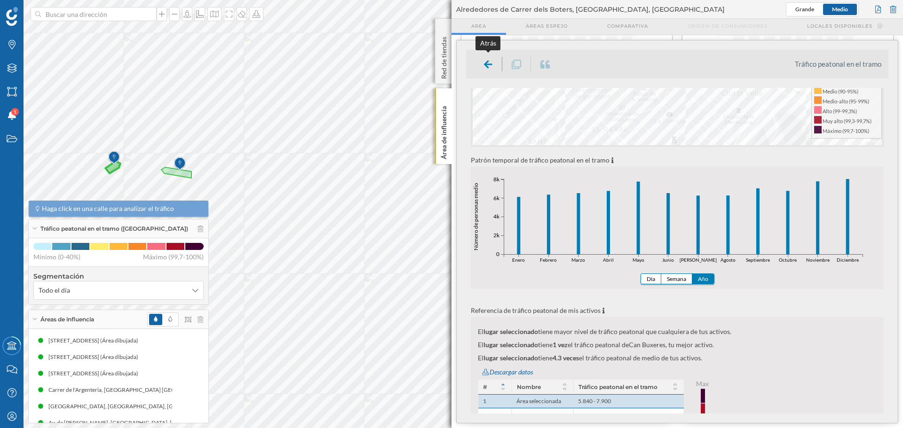
click at [489, 65] on icon at bounding box center [488, 64] width 8 height 9
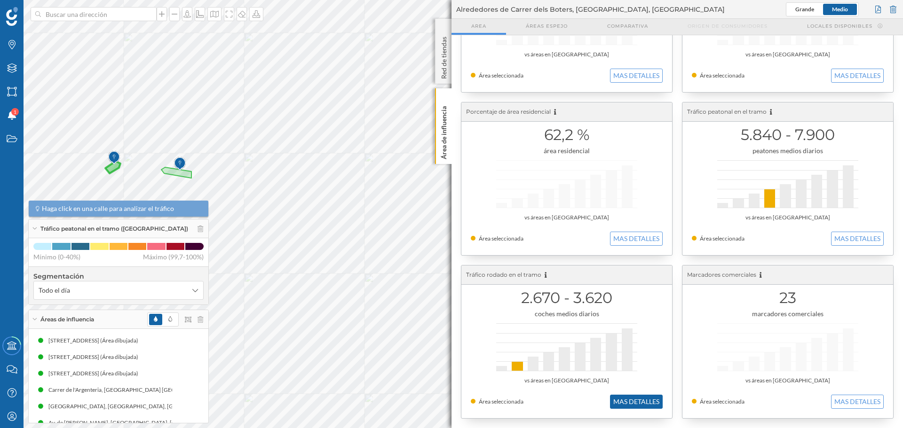
click at [643, 398] on button "MAS DETALLES" at bounding box center [636, 402] width 53 height 14
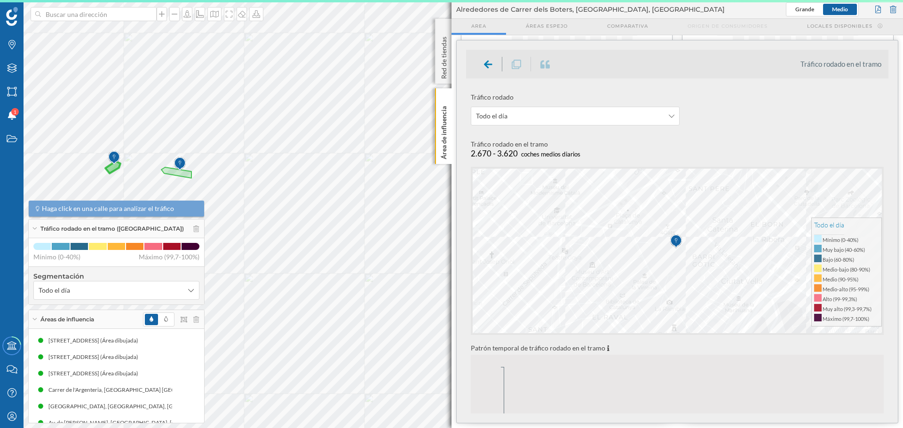
scroll to position [235, 0]
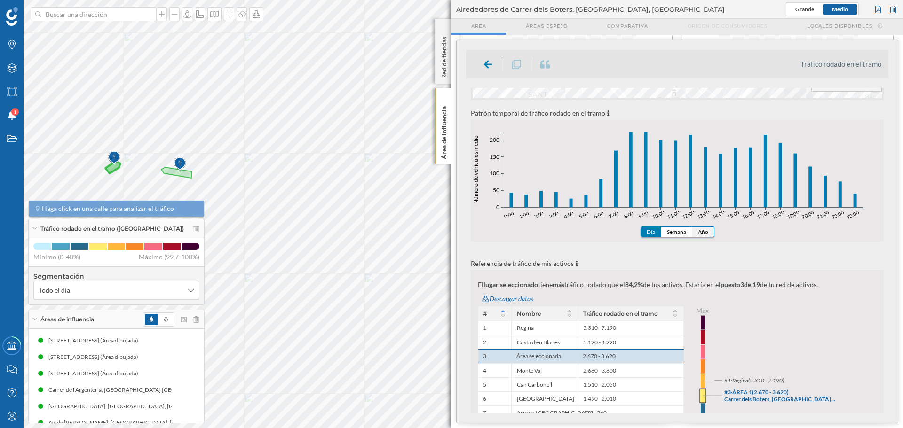
click at [709, 229] on button "Año" at bounding box center [703, 232] width 22 height 10
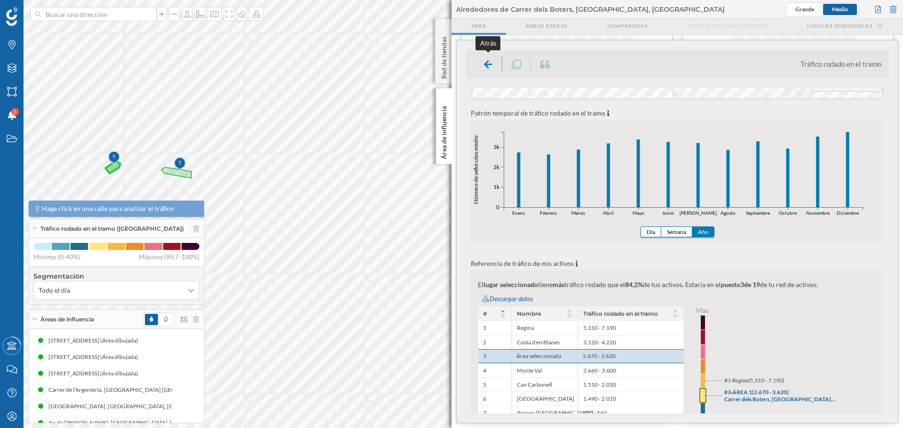
click at [483, 62] on div at bounding box center [488, 64] width 28 height 15
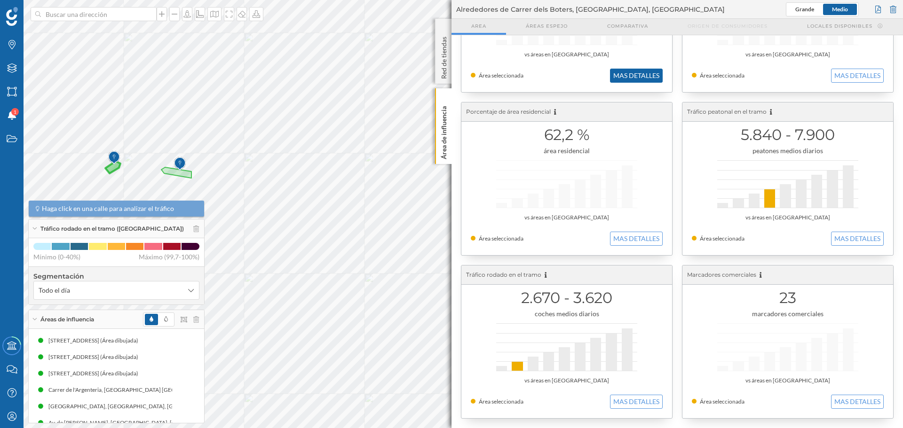
click at [616, 73] on button "MAS DETALLES" at bounding box center [636, 76] width 53 height 14
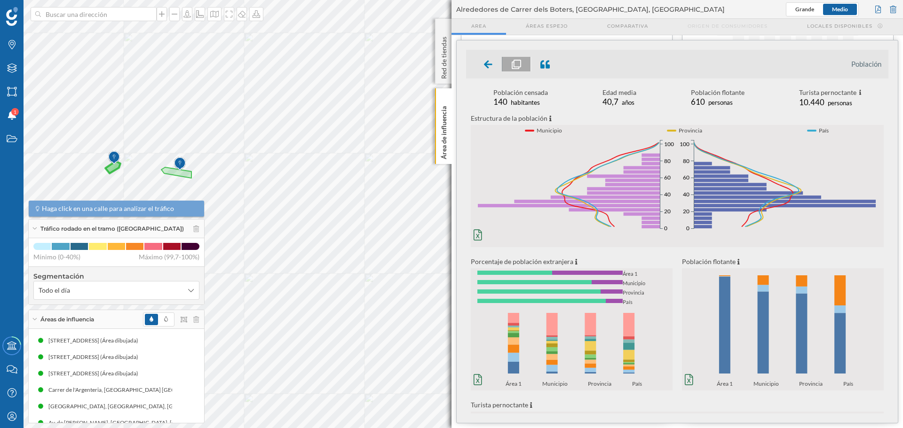
click at [477, 228] on icon "0% 1% 2% 3% 4% 5% 6% 7% 0 20 40 60 80 100 Mujeres 0% 1% 2% 3% 4% 5% 6% 7% 0 20 …" at bounding box center [574, 190] width 206 height 110
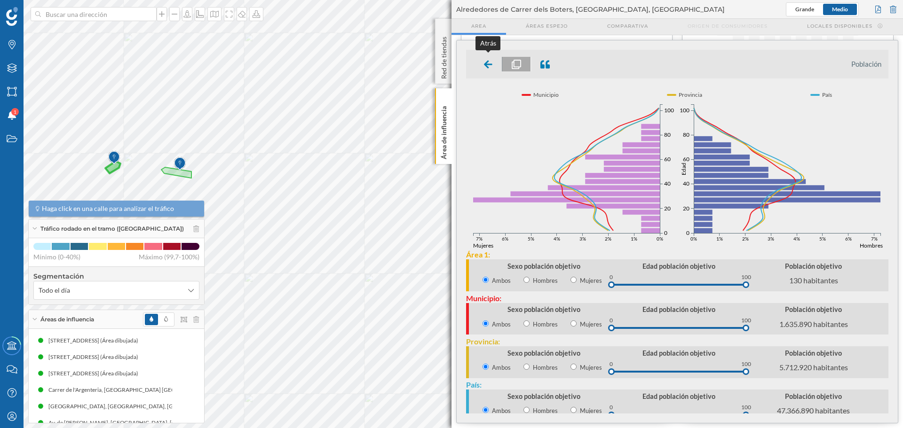
click at [485, 65] on icon at bounding box center [488, 64] width 8 height 9
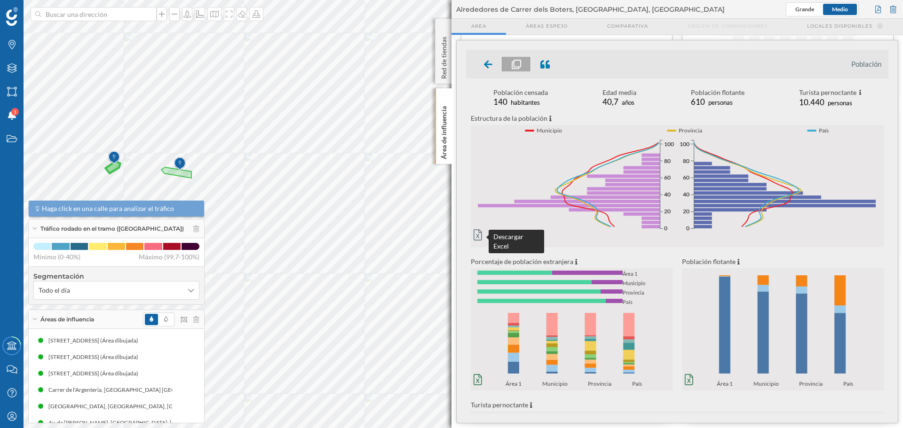
click at [481, 232] on icon at bounding box center [478, 234] width 8 height 11
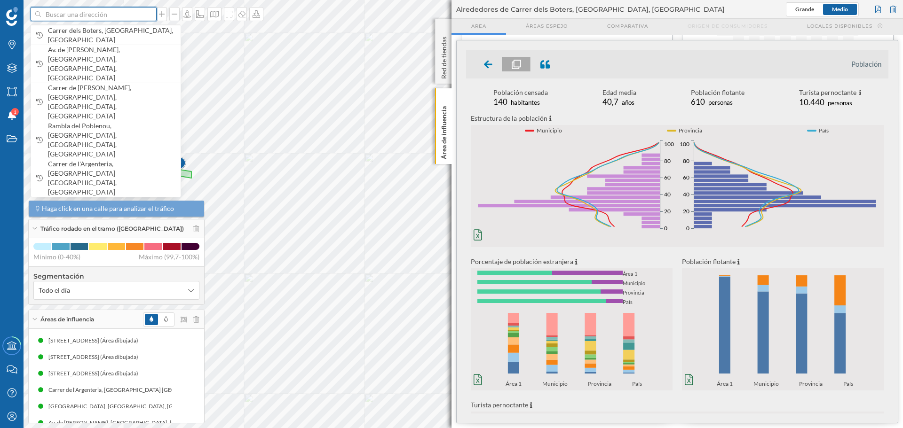
click at [87, 16] on input at bounding box center [93, 14] width 105 height 14
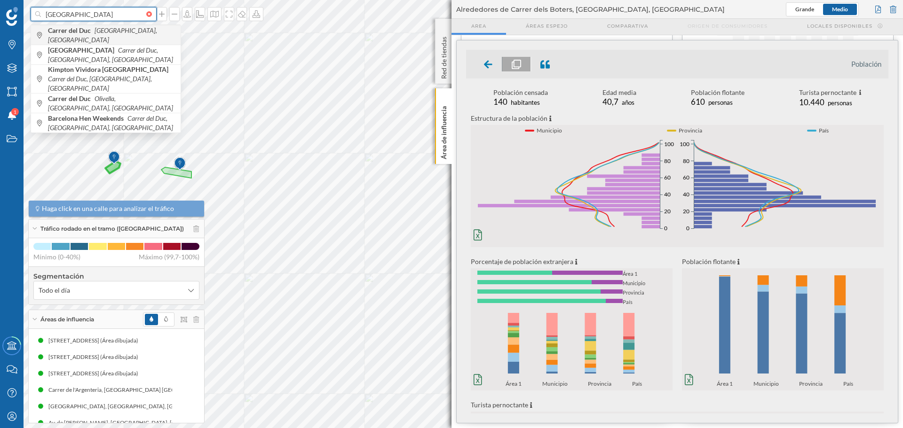
type input "carrer del duc barcelona"
click at [114, 34] on icon "Barcelona, España" at bounding box center [102, 34] width 109 height 17
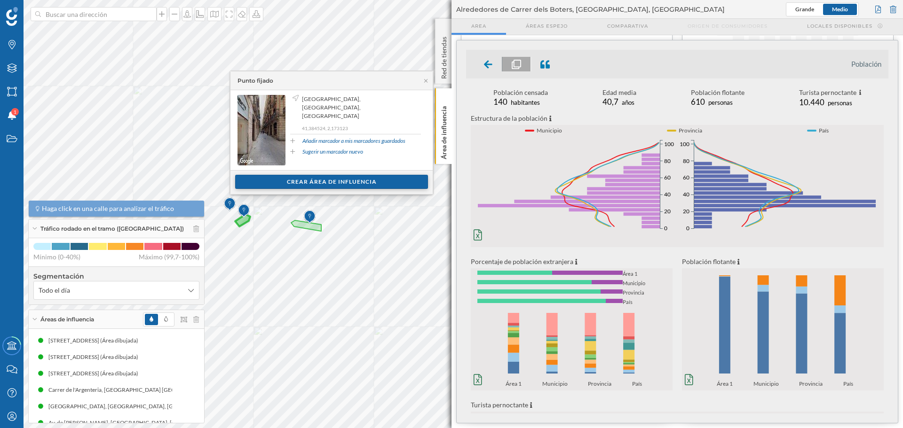
click at [278, 185] on div "Crear área de influencia" at bounding box center [331, 182] width 193 height 14
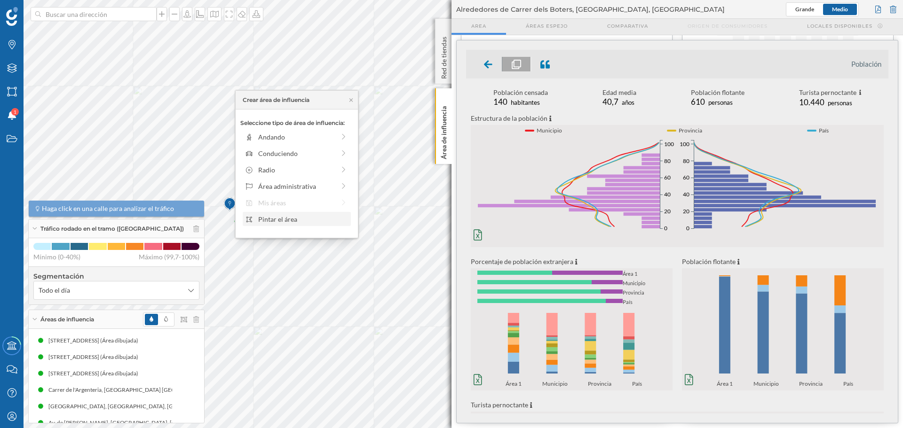
click at [280, 220] on div "Pintar el área" at bounding box center [303, 219] width 90 height 10
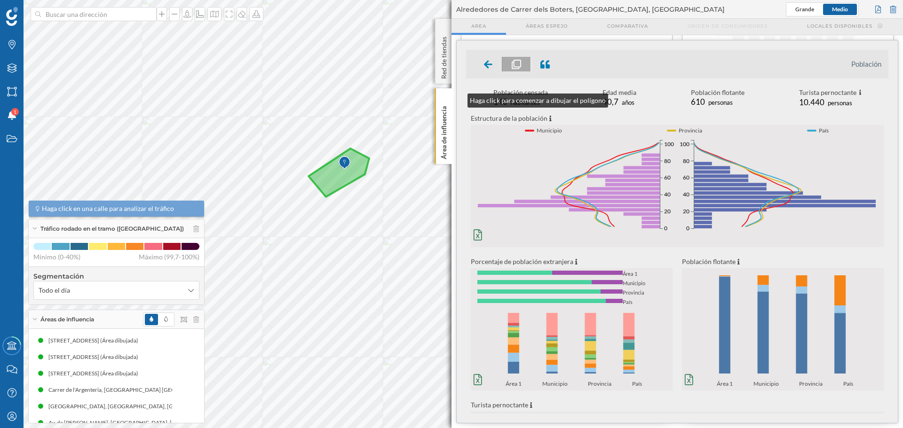
click at [463, 88] on div "Marcas Capas Áreas Notificaciones 1 Estados Academy Contacta con nosotros Centr…" at bounding box center [451, 214] width 903 height 428
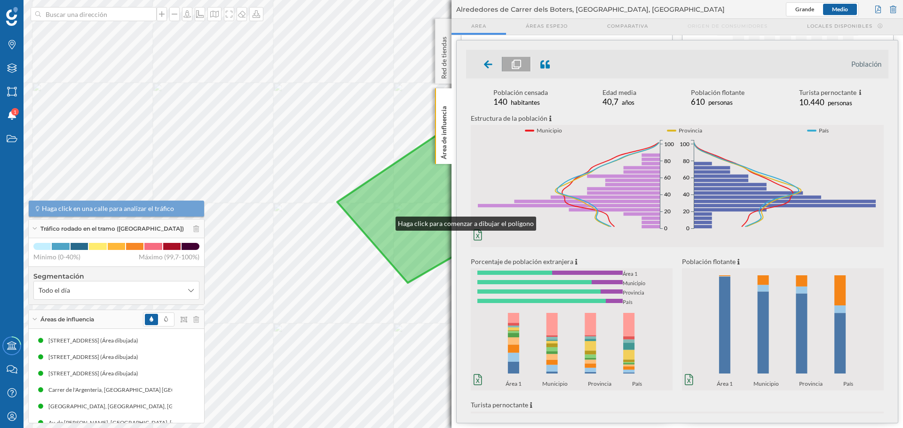
click at [387, 221] on icon at bounding box center [458, 186] width 243 height 193
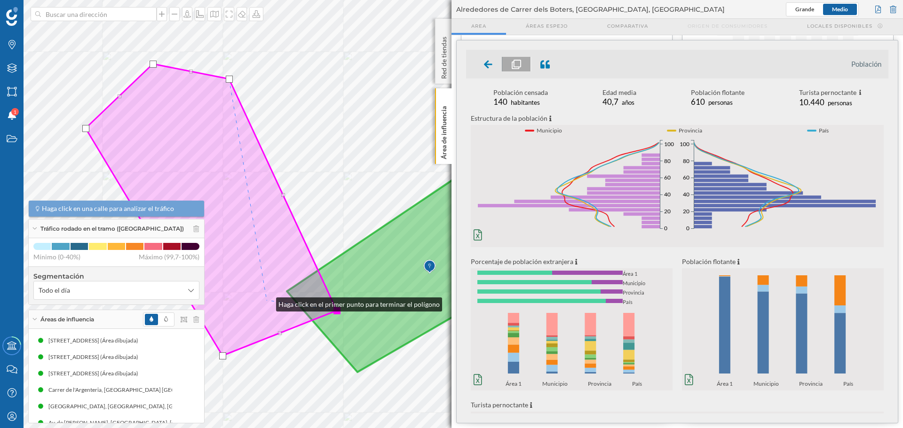
drag, startPoint x: 423, startPoint y: 351, endPoint x: 267, endPoint y: 302, distance: 163.5
click at [267, 302] on icon at bounding box center [211, 210] width 251 height 292
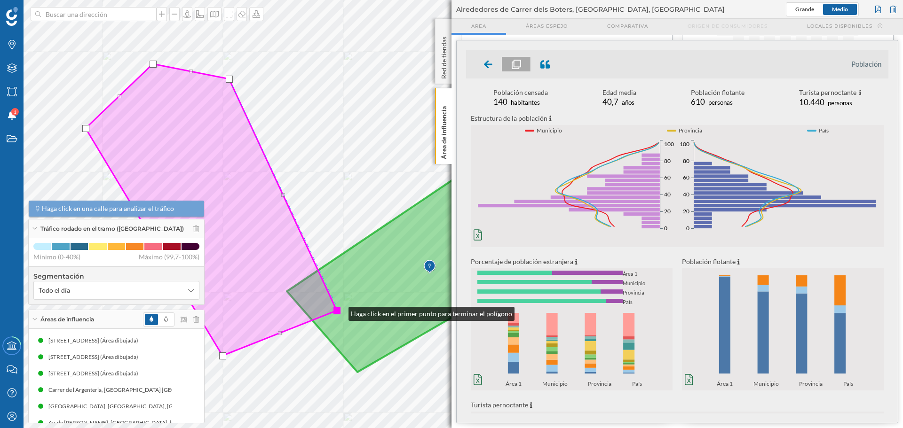
click at [339, 312] on div at bounding box center [336, 311] width 7 height 7
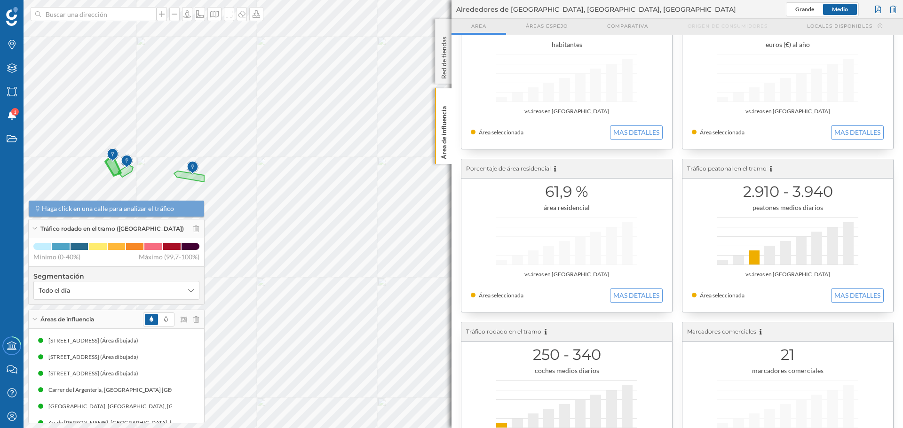
scroll to position [106, 0]
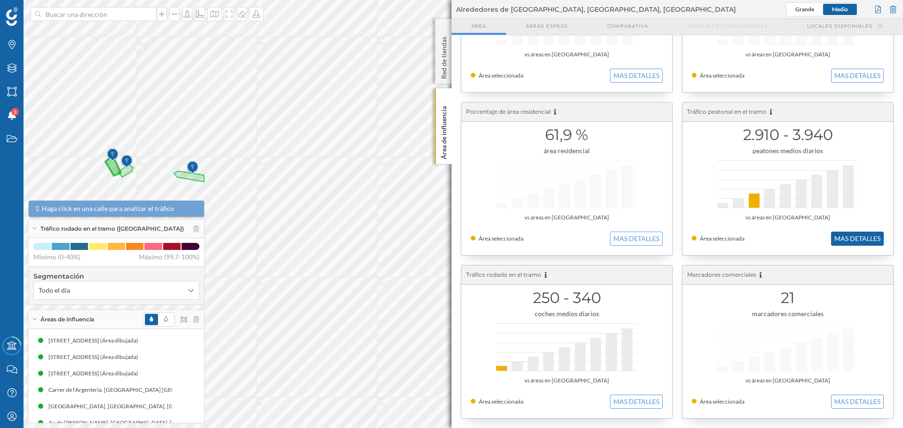
click at [854, 239] on button "MAS DETALLES" at bounding box center [857, 239] width 53 height 14
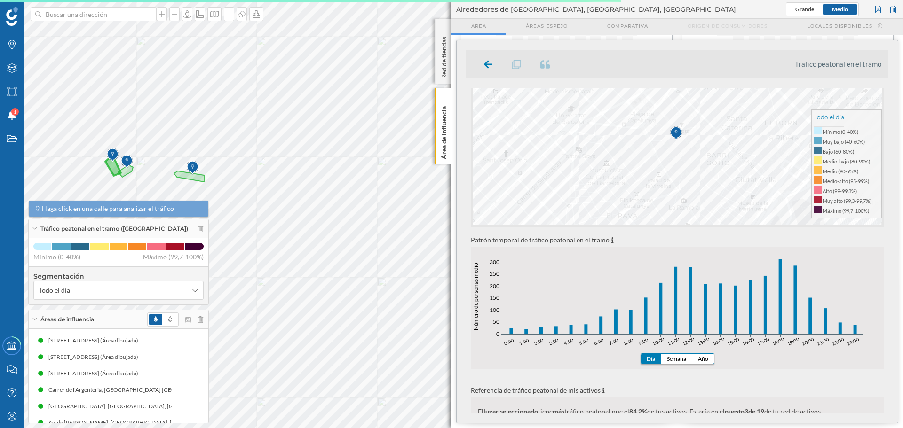
scroll to position [235, 0]
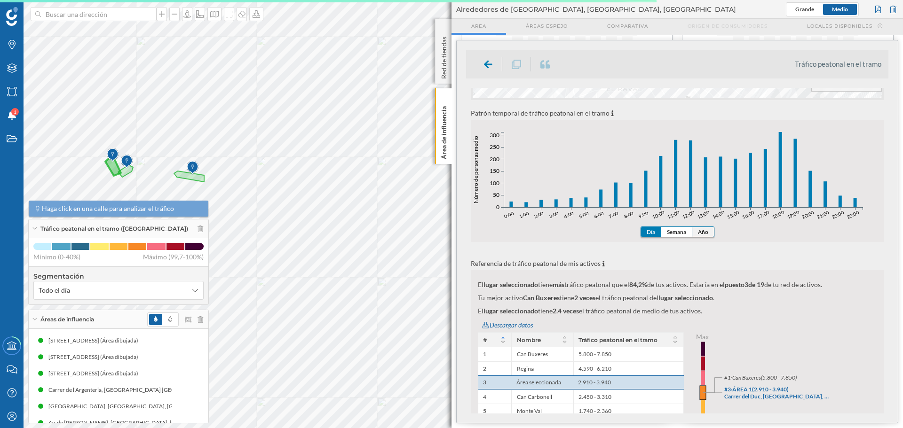
click at [704, 230] on button "Año" at bounding box center [703, 232] width 22 height 10
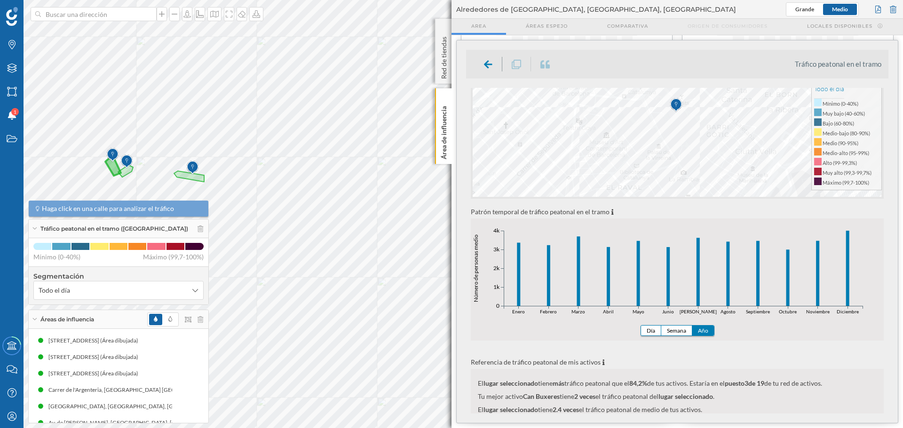
scroll to position [141, 0]
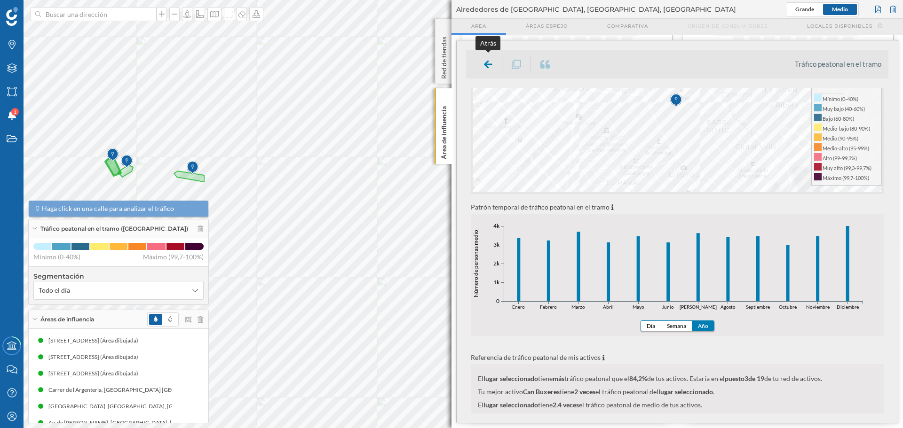
click at [484, 63] on icon at bounding box center [488, 64] width 8 height 9
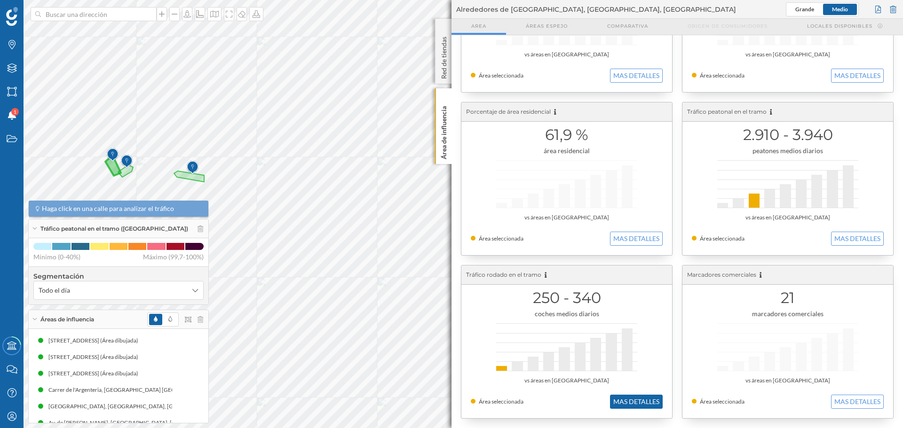
click at [650, 397] on button "MAS DETALLES" at bounding box center [636, 402] width 53 height 14
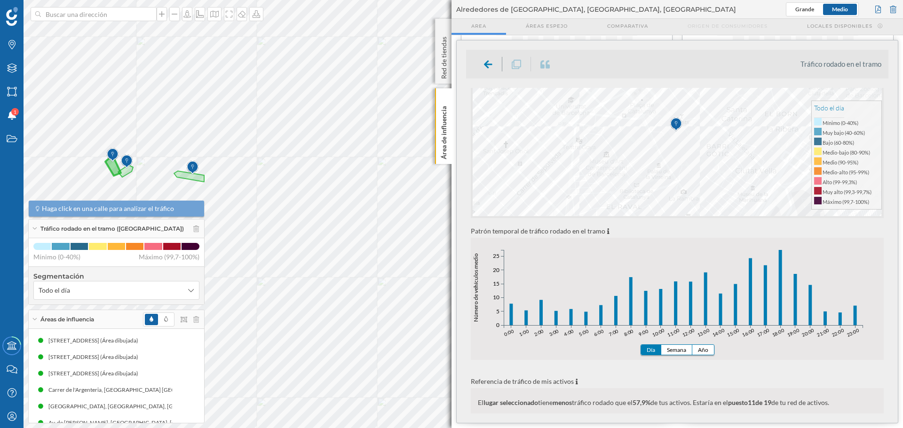
scroll to position [235, 0]
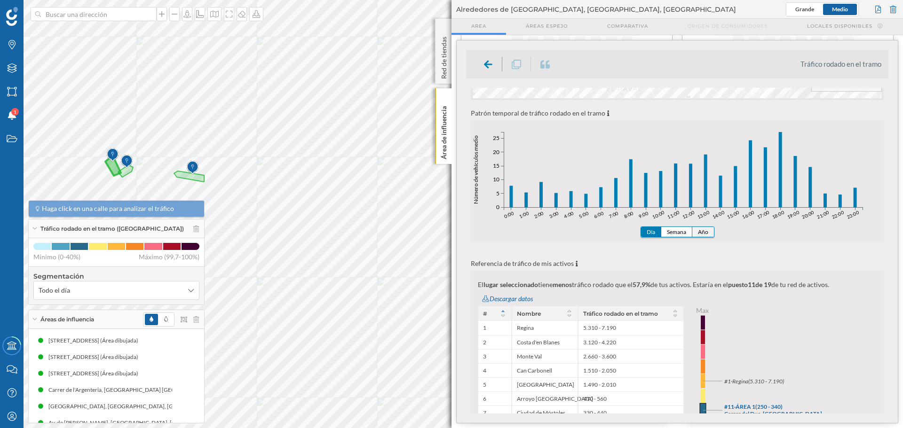
click at [703, 229] on button "Año" at bounding box center [703, 232] width 22 height 10
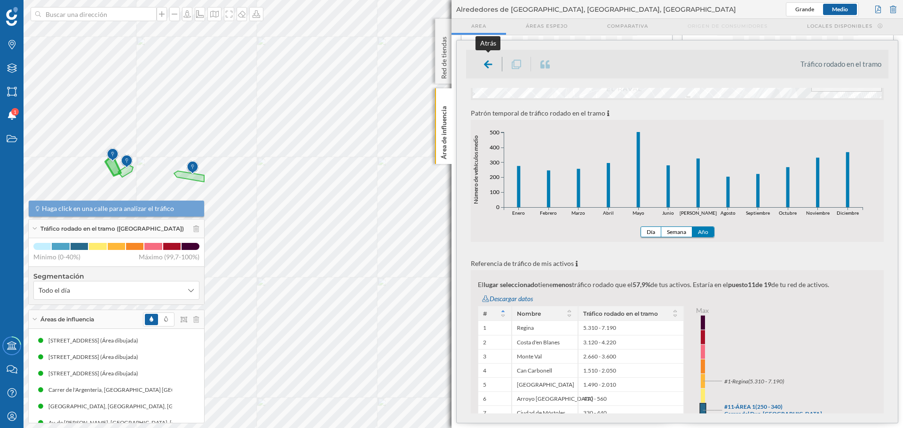
click at [489, 65] on icon at bounding box center [488, 64] width 8 height 8
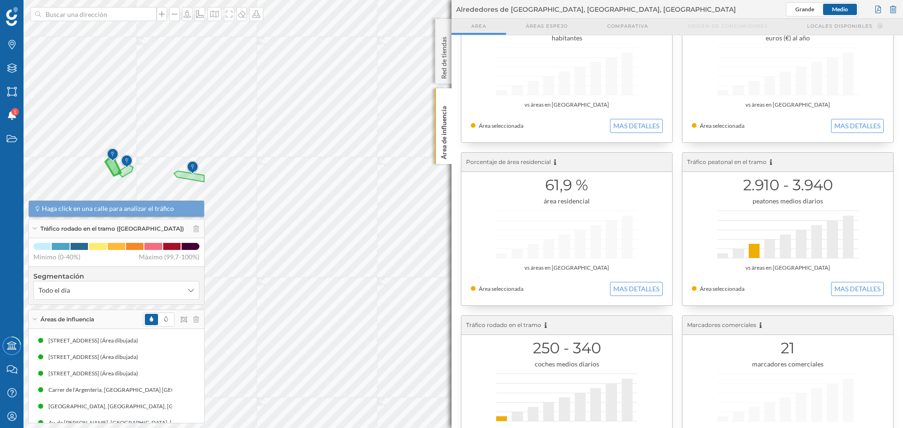
scroll to position [0, 0]
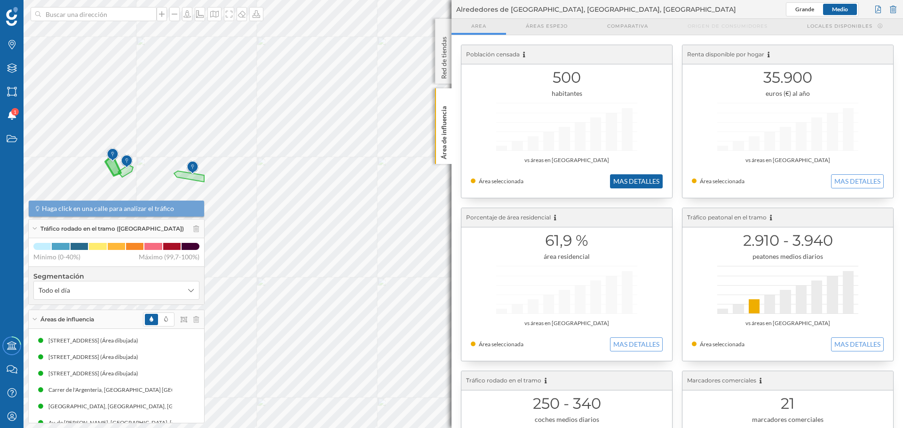
click at [621, 178] on button "MAS DETALLES" at bounding box center [636, 181] width 53 height 14
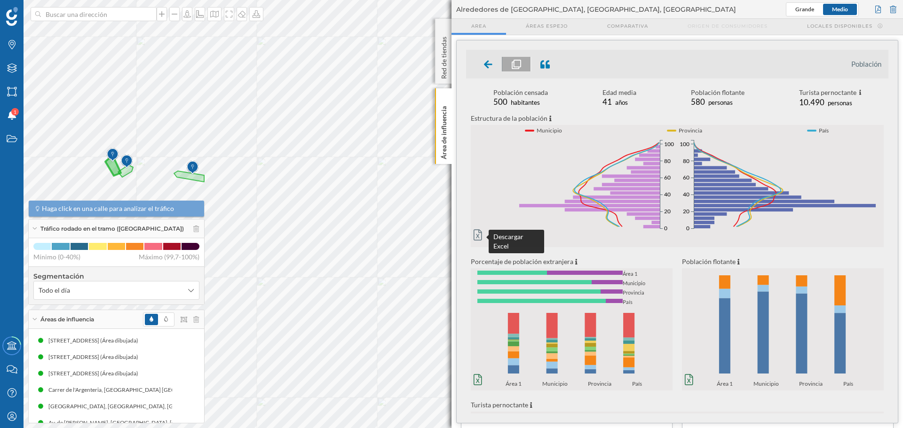
click at [477, 235] on icon at bounding box center [478, 234] width 8 height 11
click at [118, 14] on input at bounding box center [93, 14] width 105 height 14
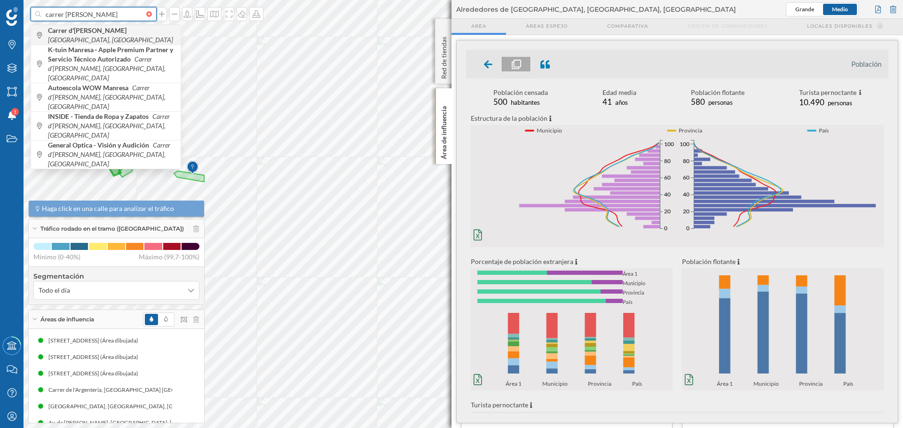
type input "carrer angel guimera manresa"
click at [142, 36] on icon "[GEOGRAPHIC_DATA], [GEOGRAPHIC_DATA]" at bounding box center [110, 40] width 125 height 8
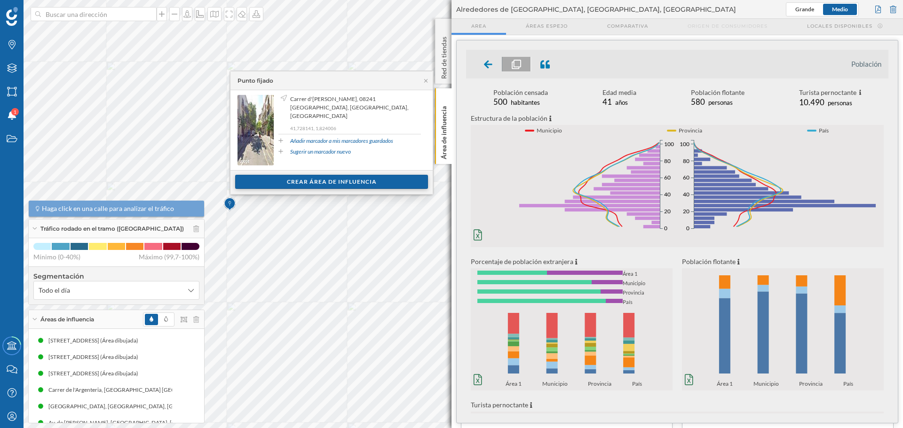
click at [301, 183] on div "Crear área de influencia" at bounding box center [331, 182] width 193 height 14
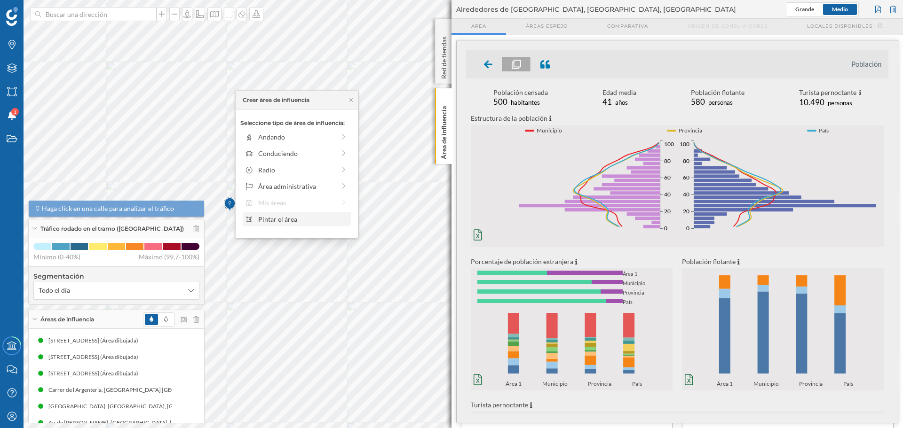
click at [269, 215] on div "Pintar el área" at bounding box center [303, 219] width 90 height 10
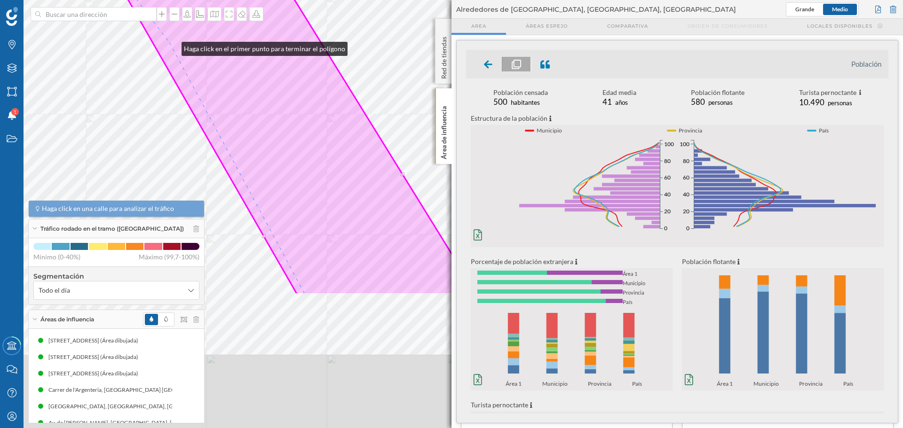
drag, startPoint x: 281, startPoint y: 224, endPoint x: 169, endPoint y: 35, distance: 219.7
click at [169, 37] on icon at bounding box center [289, 85] width 375 height 419
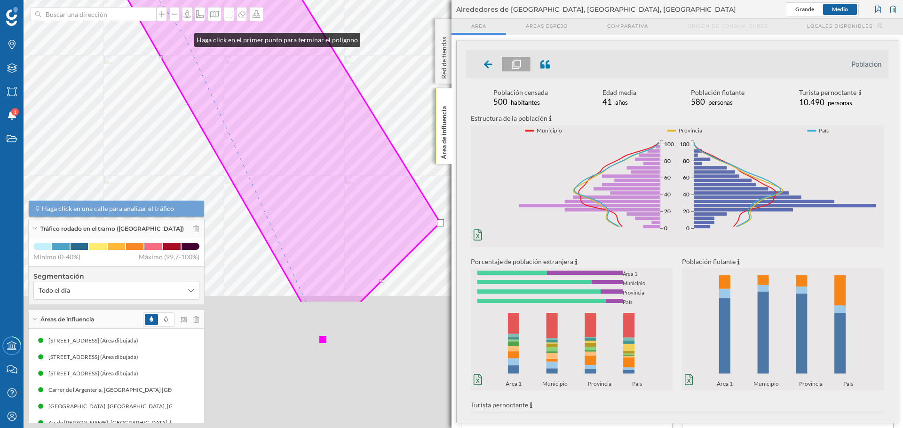
drag, startPoint x: 285, startPoint y: 207, endPoint x: 185, endPoint y: 37, distance: 197.5
click at [185, 37] on icon at bounding box center [223, 45] width 434 height 517
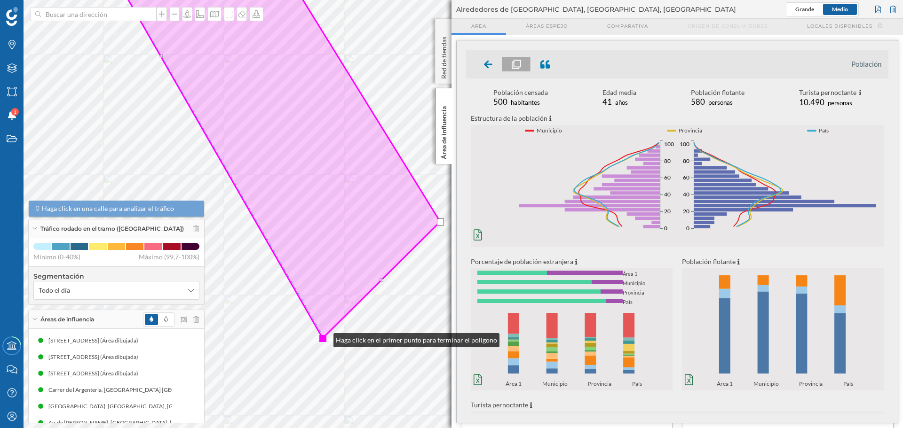
click at [324, 338] on div at bounding box center [322, 338] width 7 height 7
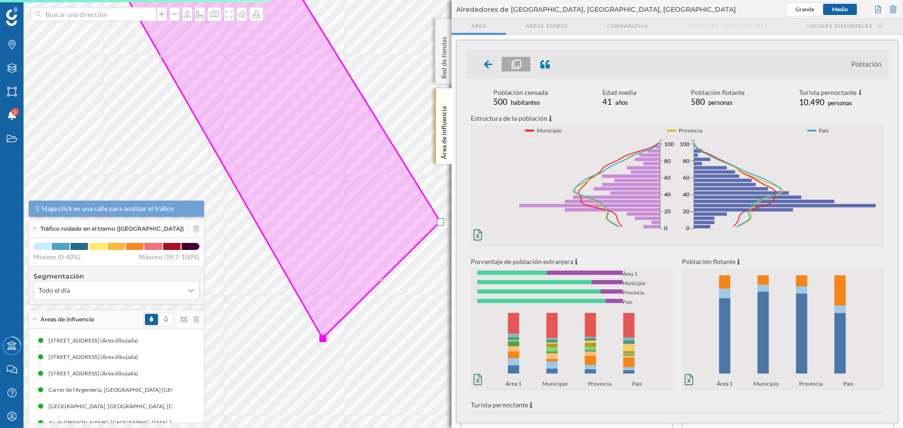
click at [323, 337] on div at bounding box center [322, 338] width 7 height 7
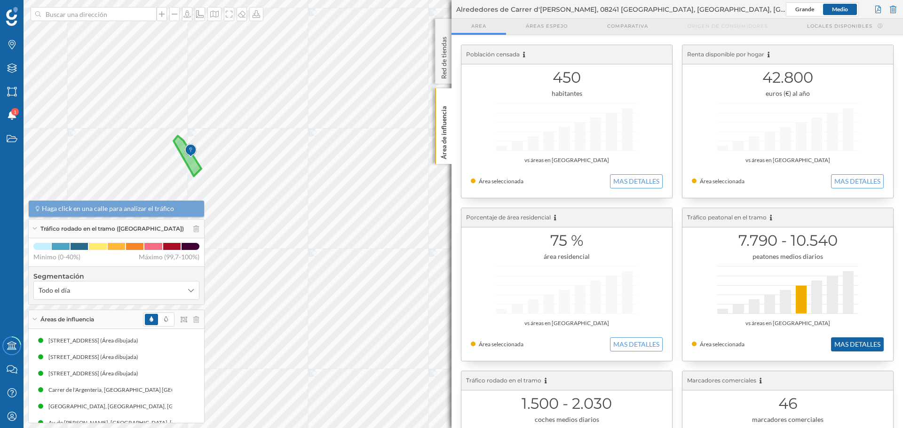
click at [862, 345] on button "MAS DETALLES" at bounding box center [857, 345] width 53 height 14
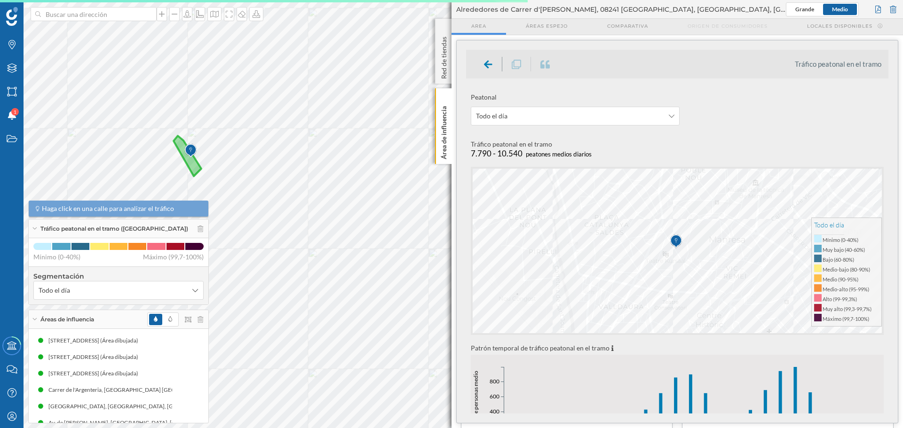
scroll to position [188, 0]
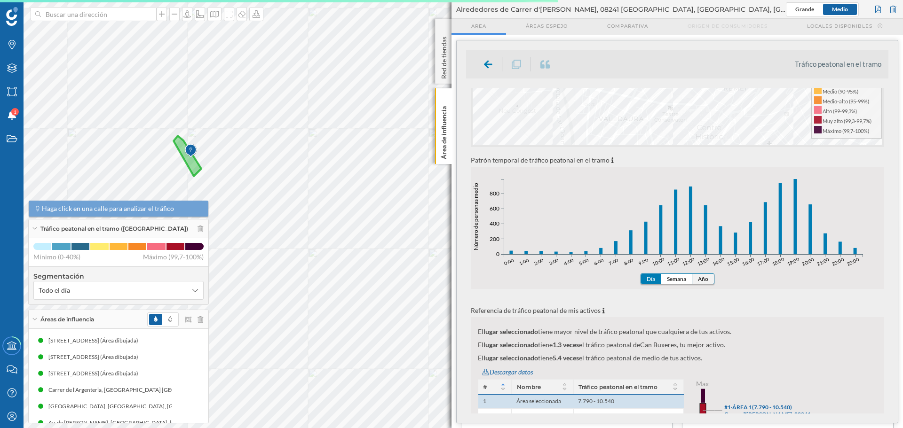
click at [700, 276] on button "Año" at bounding box center [703, 279] width 22 height 10
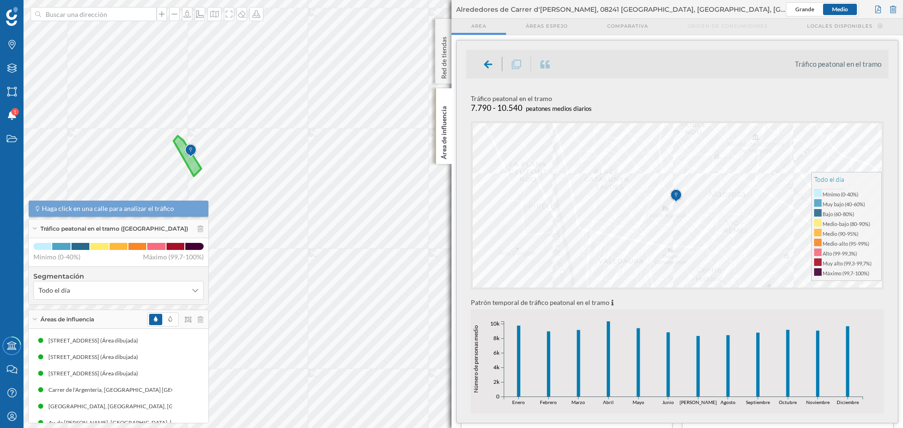
scroll to position [94, 0]
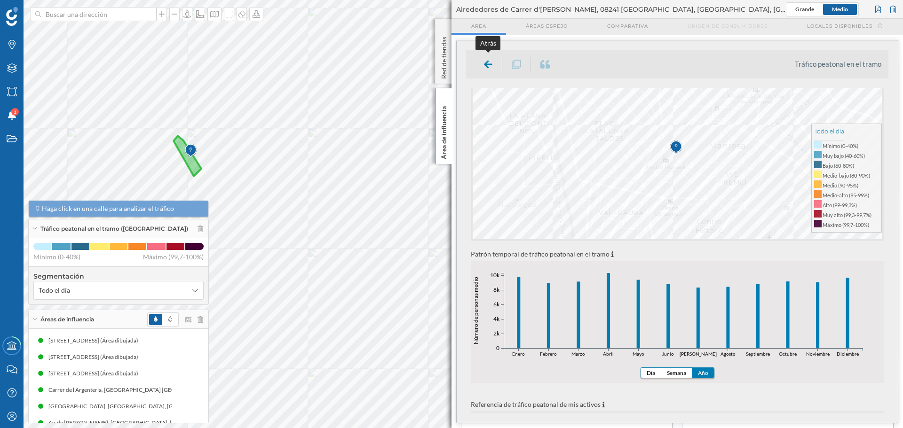
click at [487, 63] on icon at bounding box center [488, 64] width 8 height 8
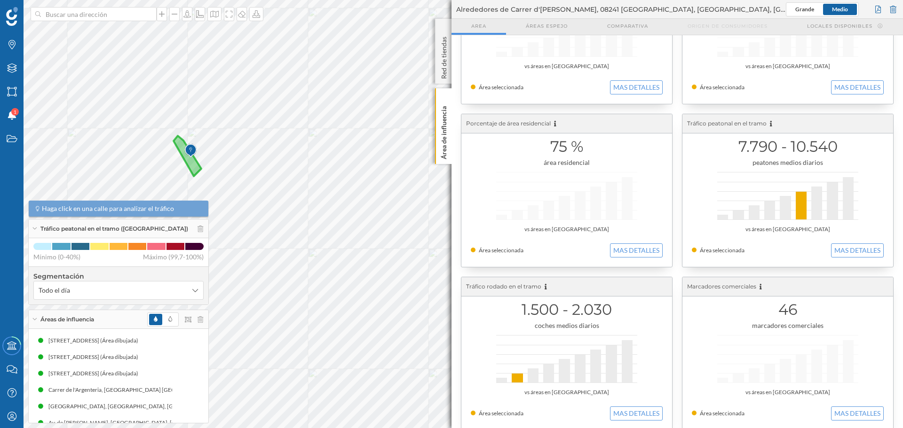
scroll to position [106, 0]
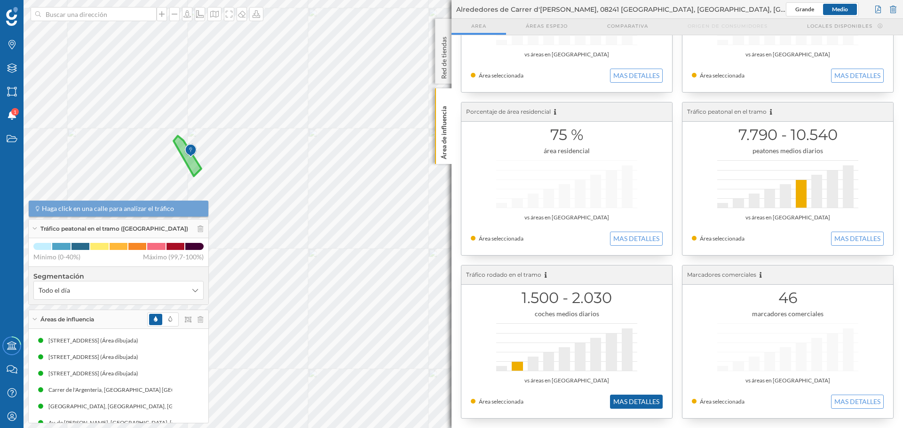
click at [644, 402] on button "MAS DETALLES" at bounding box center [636, 402] width 53 height 14
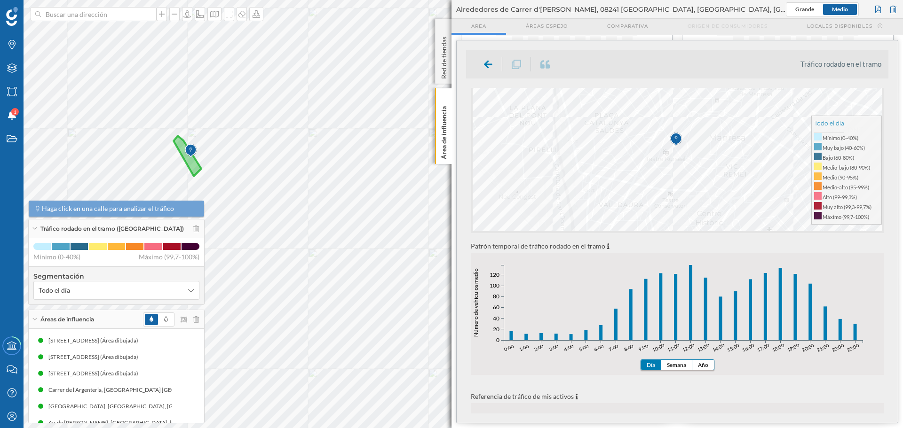
scroll to position [188, 0]
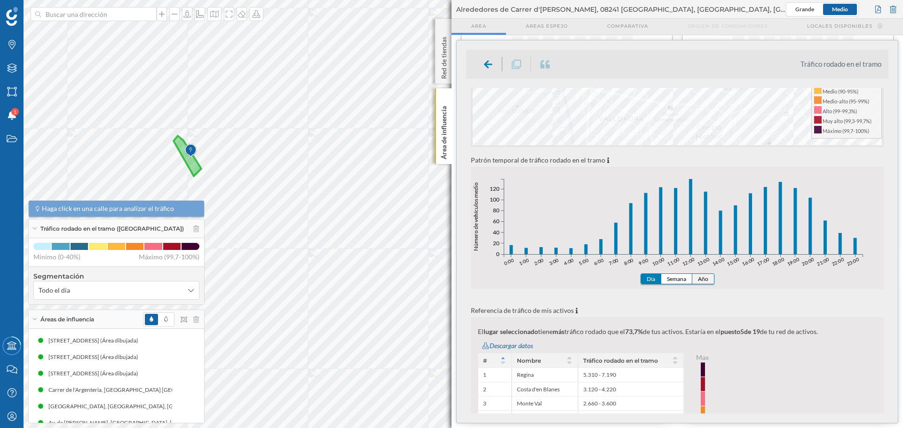
click at [702, 280] on button "Año" at bounding box center [703, 279] width 22 height 10
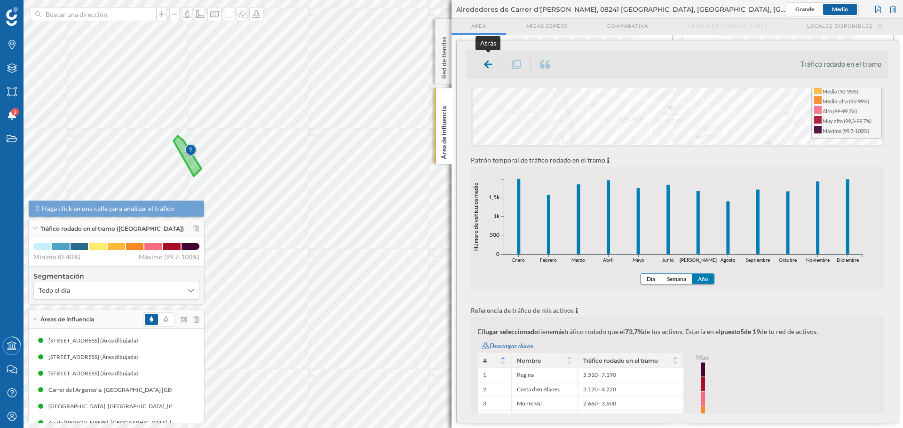
click at [482, 63] on div at bounding box center [488, 64] width 28 height 15
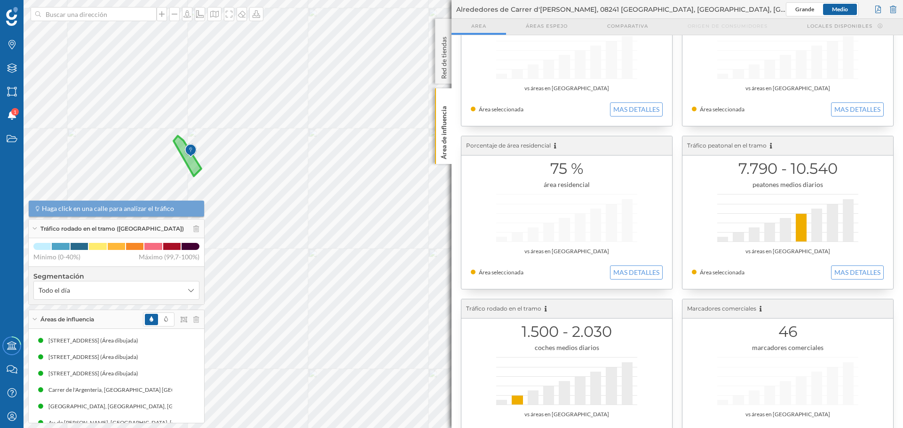
scroll to position [106, 0]
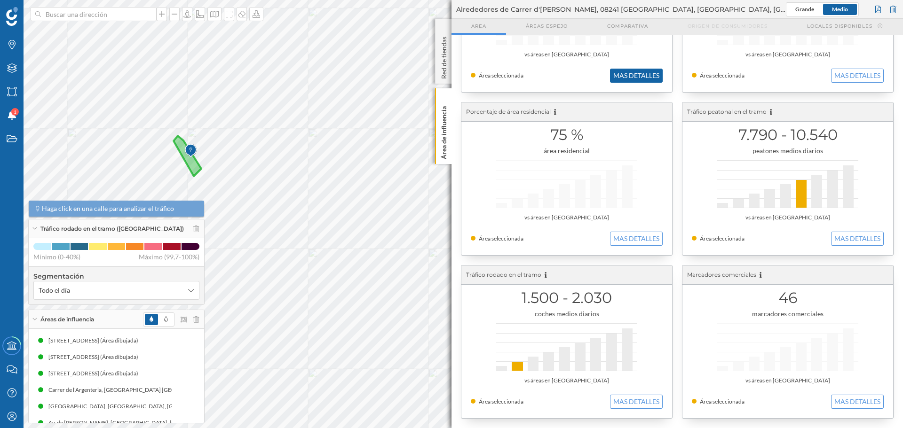
click at [644, 73] on button "MAS DETALLES" at bounding box center [636, 76] width 53 height 14
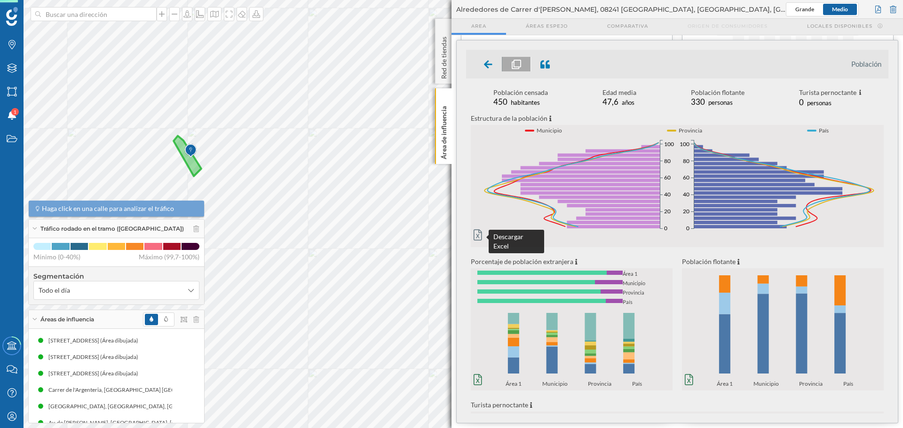
click at [476, 233] on icon at bounding box center [478, 234] width 8 height 11
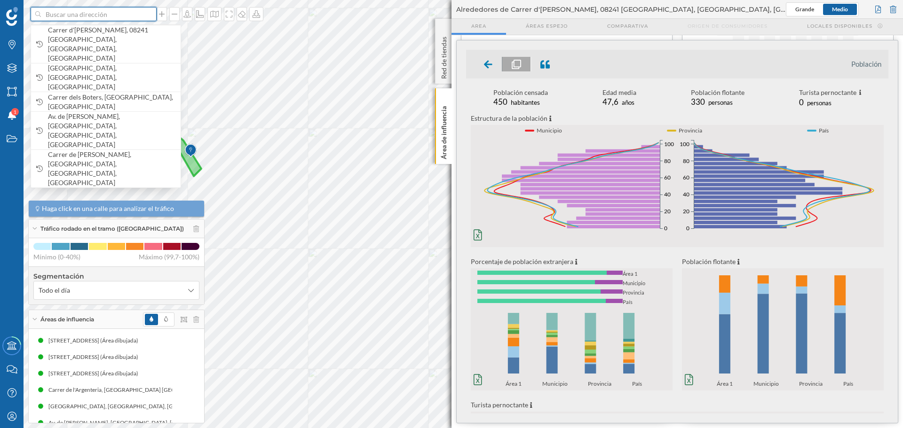
click at [85, 9] on input at bounding box center [93, 14] width 105 height 14
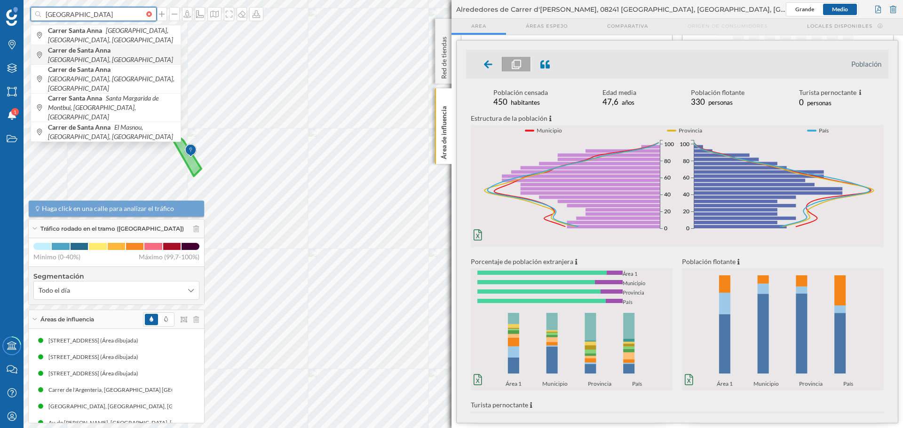
type input "carrer santa anna barcelona"
click at [110, 54] on b "Carrer de Santa Anna" at bounding box center [80, 50] width 65 height 8
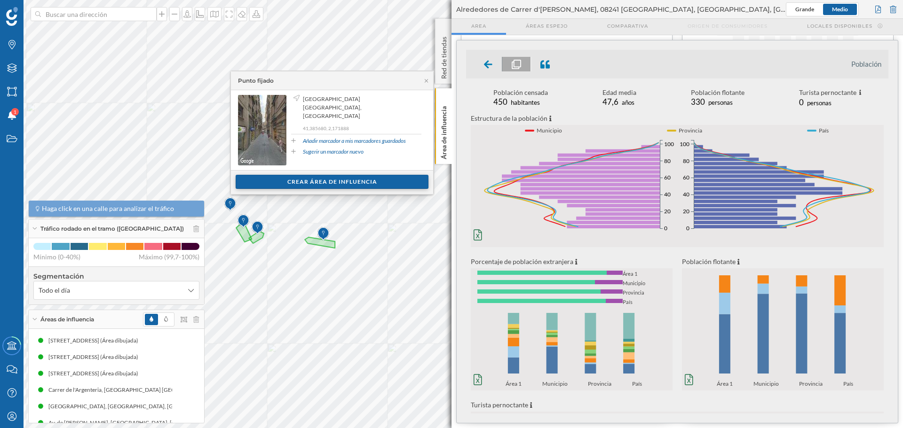
click at [307, 185] on div "Crear área de influencia" at bounding box center [332, 182] width 193 height 14
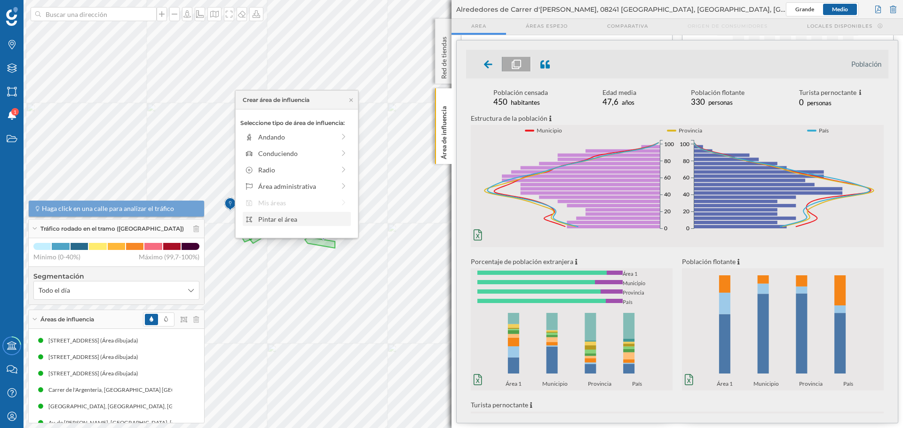
click at [289, 218] on div "Pintar el área" at bounding box center [303, 219] width 90 height 10
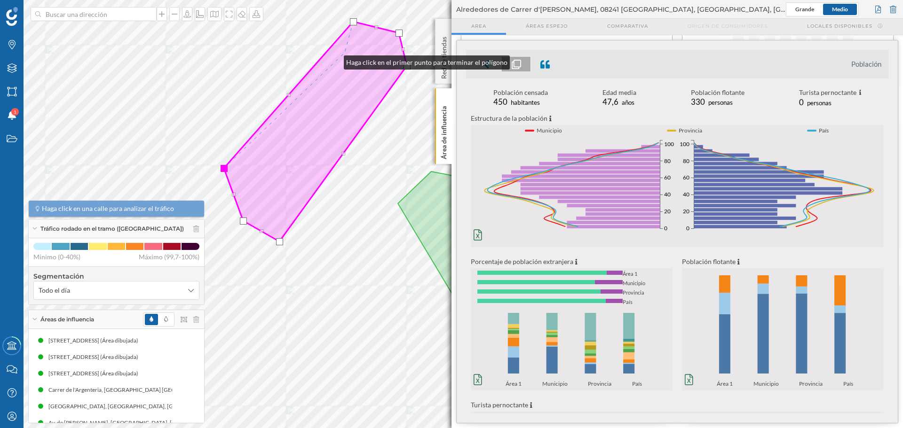
drag, startPoint x: 222, startPoint y: 159, endPoint x: 353, endPoint y: 47, distance: 172.7
click at [353, 47] on icon at bounding box center [315, 132] width 183 height 220
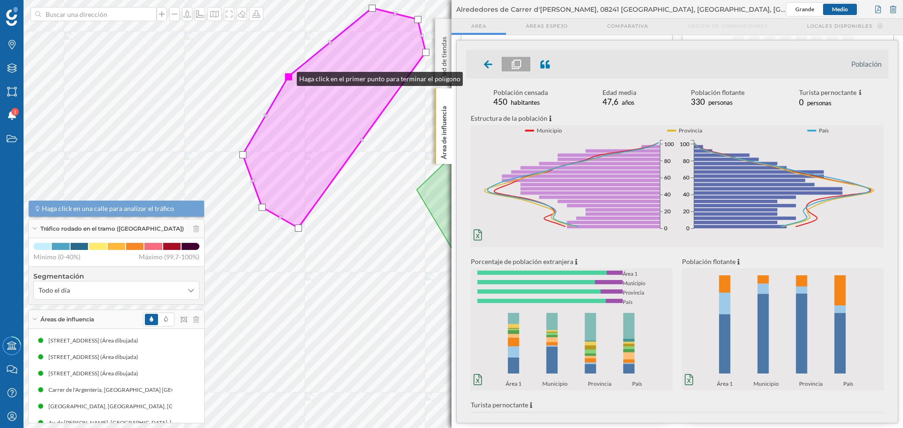
drag, startPoint x: 307, startPoint y: 81, endPoint x: 290, endPoint y: 86, distance: 17.1
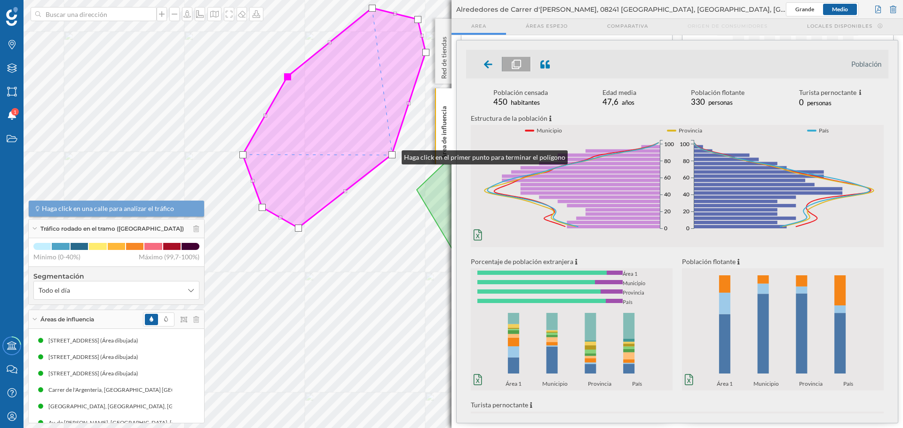
drag, startPoint x: 363, startPoint y: 141, endPoint x: 393, endPoint y: 156, distance: 33.9
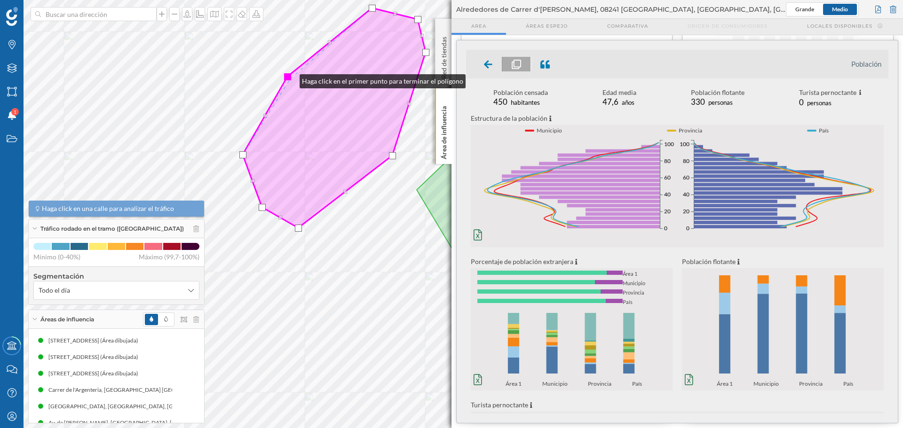
click at [290, 79] on div at bounding box center [287, 76] width 7 height 7
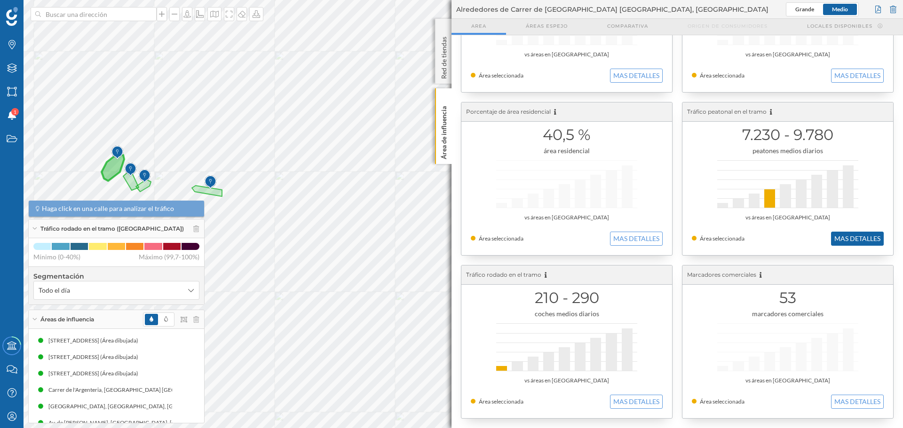
click at [837, 236] on button "MAS DETALLES" at bounding box center [857, 239] width 53 height 14
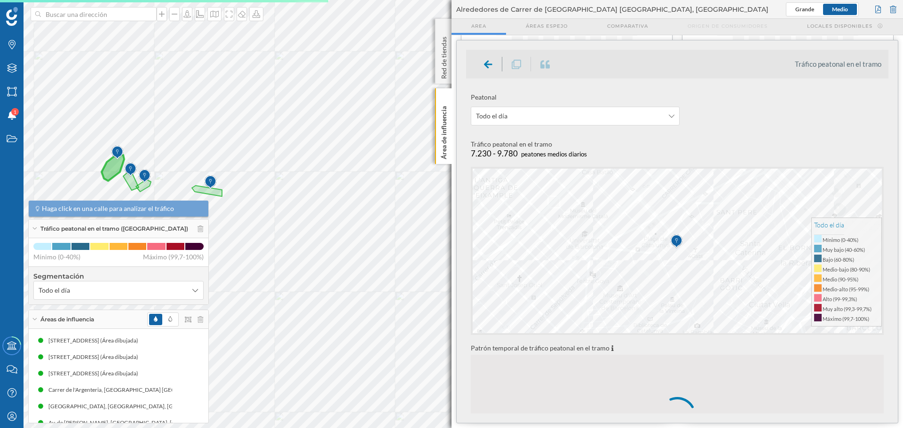
scroll to position [141, 0]
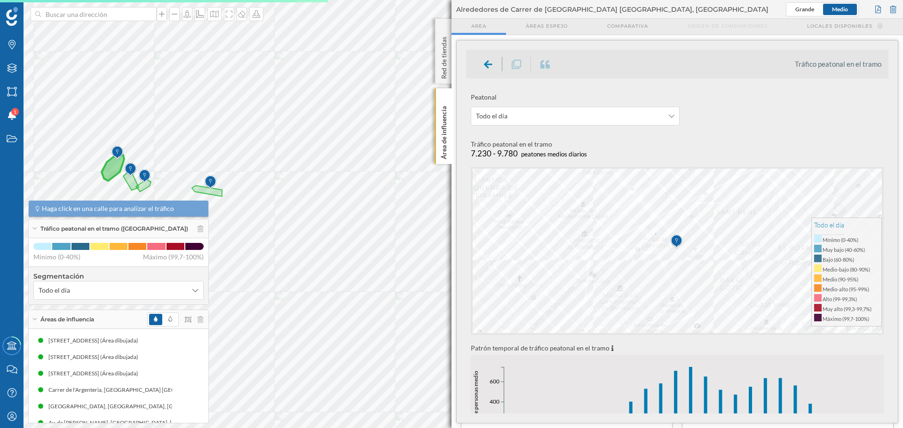
scroll to position [141, 0]
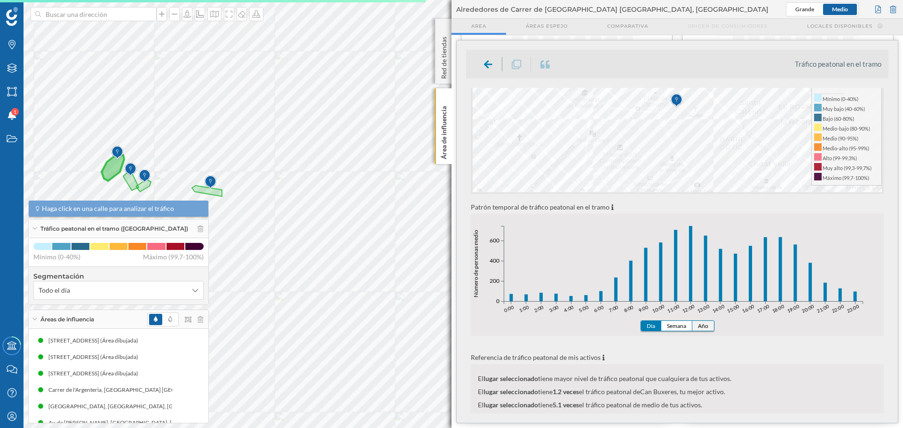
click at [697, 326] on button "Año" at bounding box center [703, 326] width 22 height 10
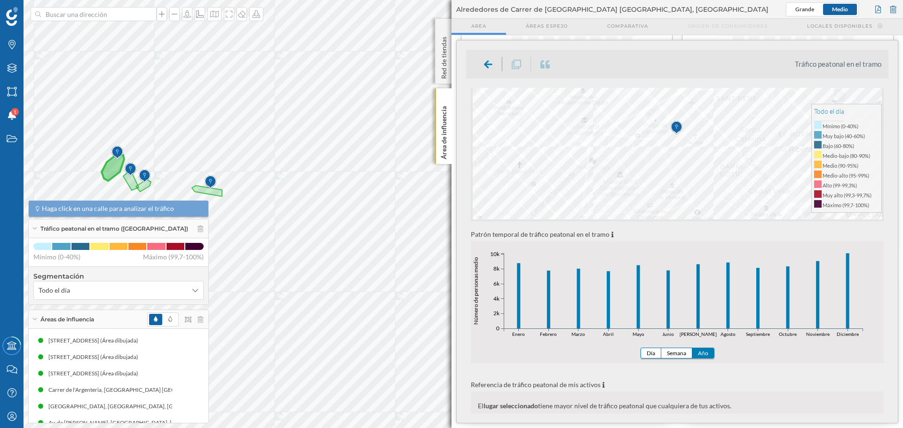
scroll to position [188, 0]
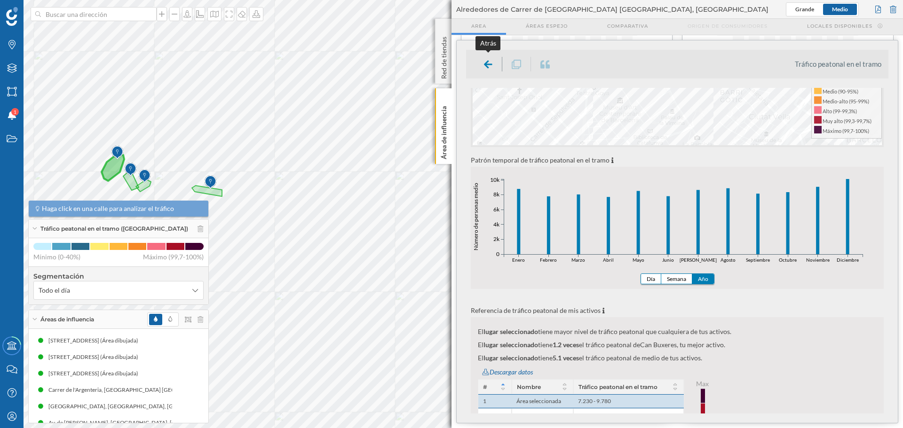
click at [491, 60] on icon at bounding box center [488, 64] width 8 height 9
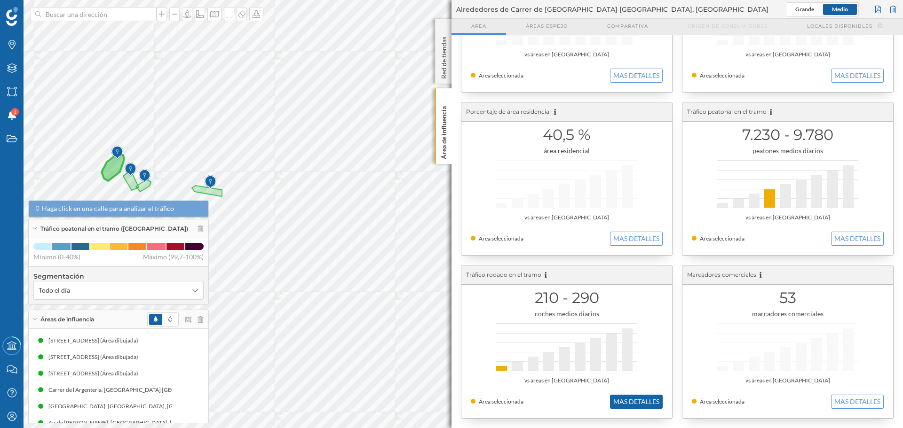
click at [641, 401] on button "MAS DETALLES" at bounding box center [636, 402] width 53 height 14
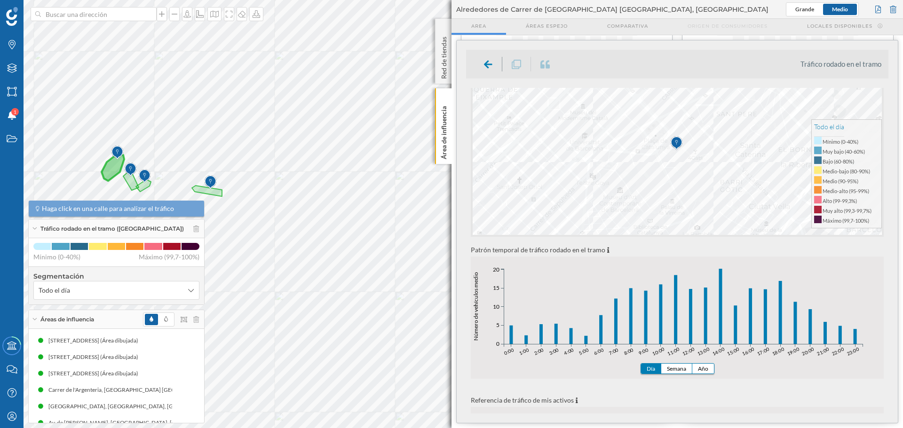
scroll to position [141, 0]
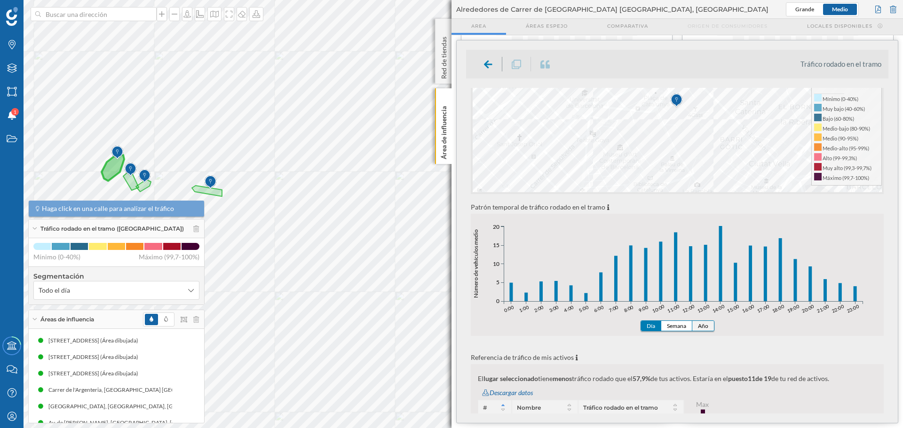
click at [706, 324] on button "Año" at bounding box center [703, 326] width 22 height 10
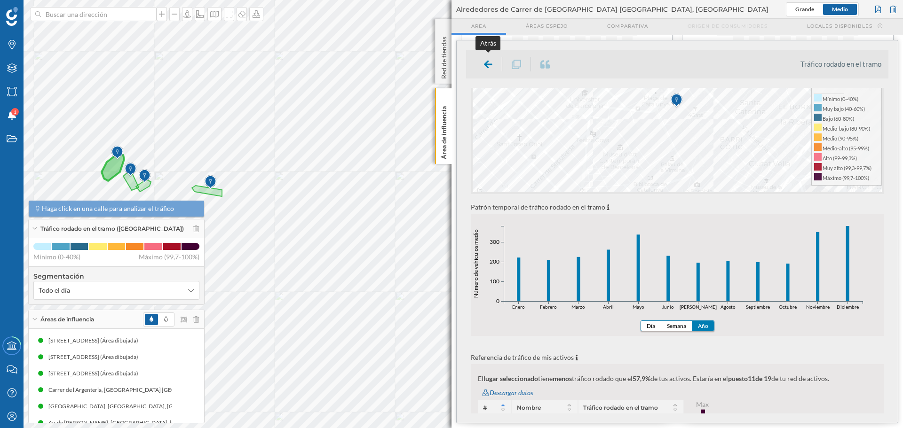
click at [485, 63] on icon at bounding box center [488, 64] width 8 height 9
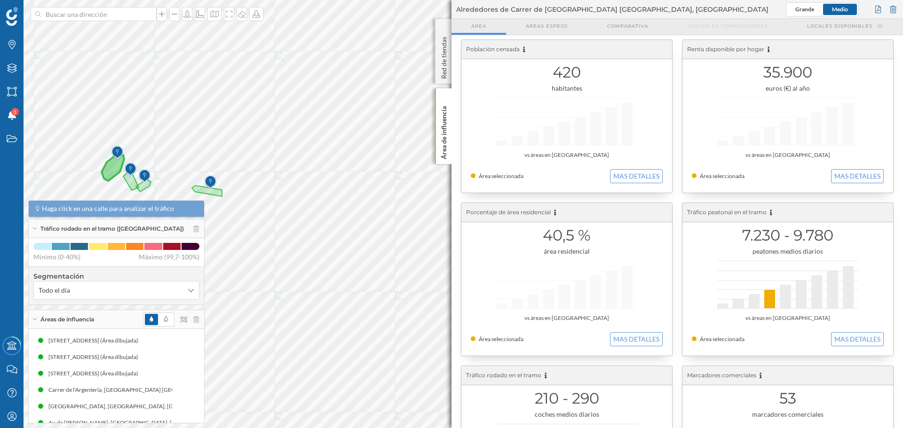
scroll to position [0, 0]
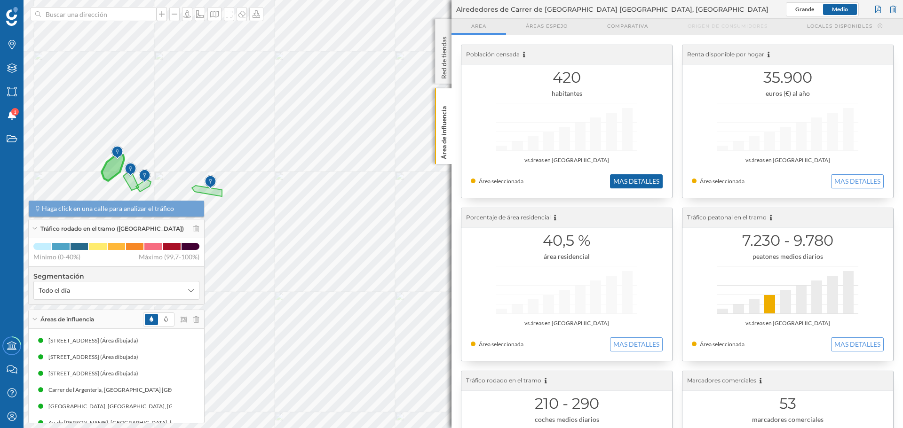
click at [640, 177] on button "MAS DETALLES" at bounding box center [636, 181] width 53 height 14
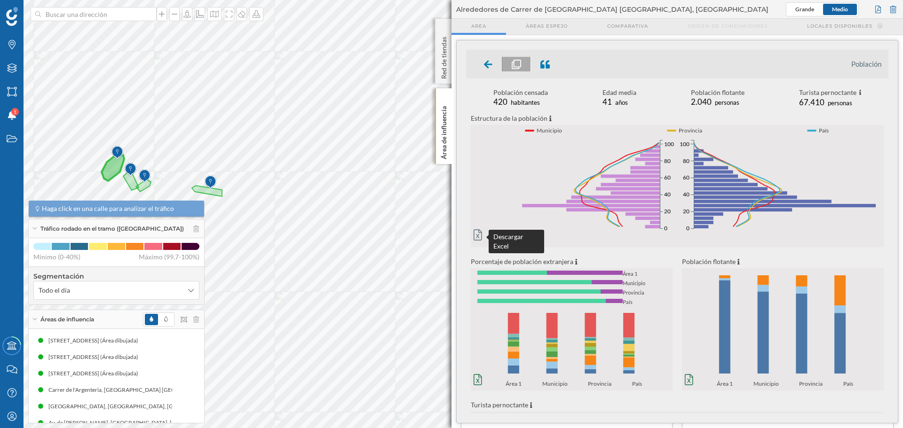
click at [476, 236] on icon at bounding box center [478, 234] width 8 height 11
